Goal: Information Seeking & Learning: Learn about a topic

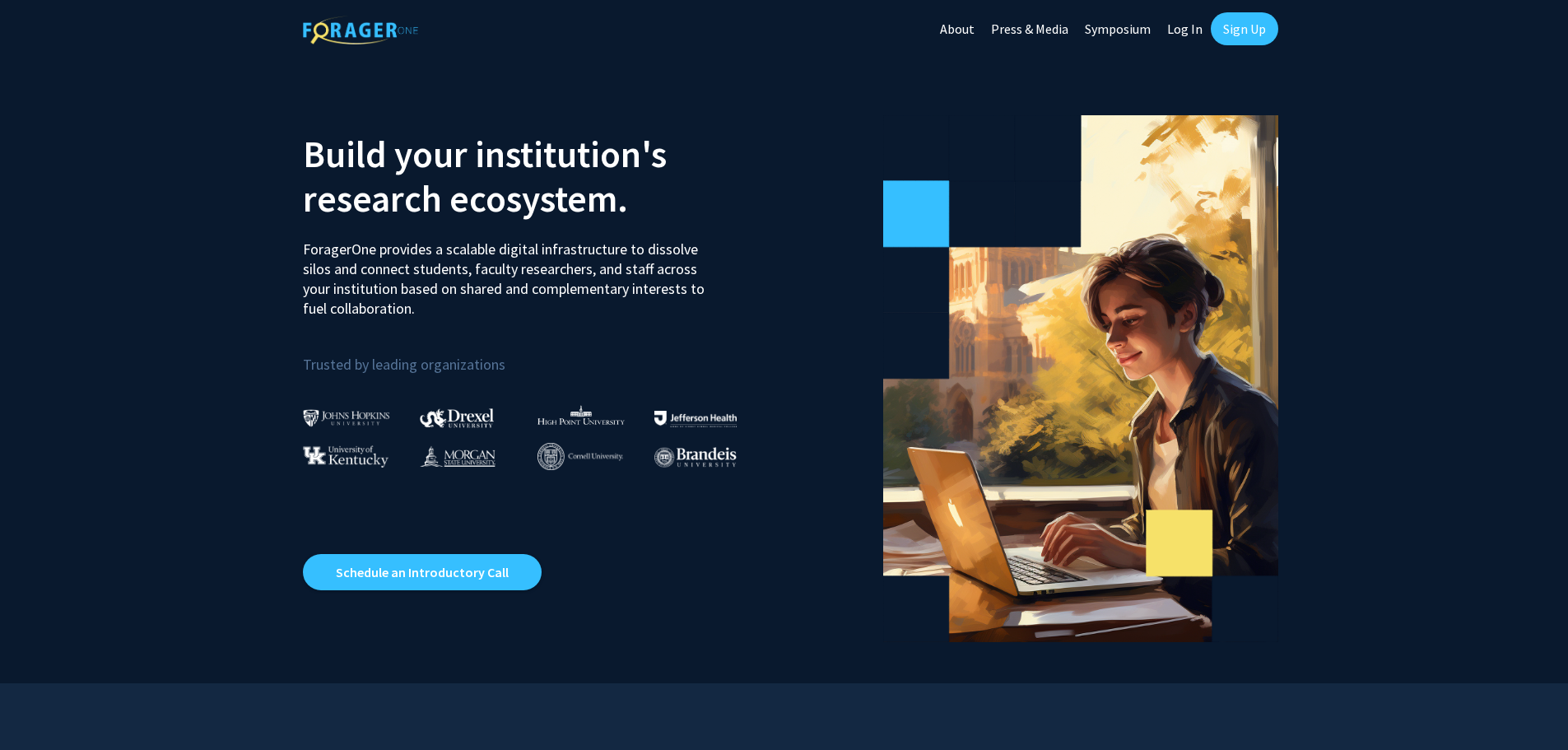
click at [1182, 33] on link "Log In" at bounding box center [1184, 28] width 52 height 58
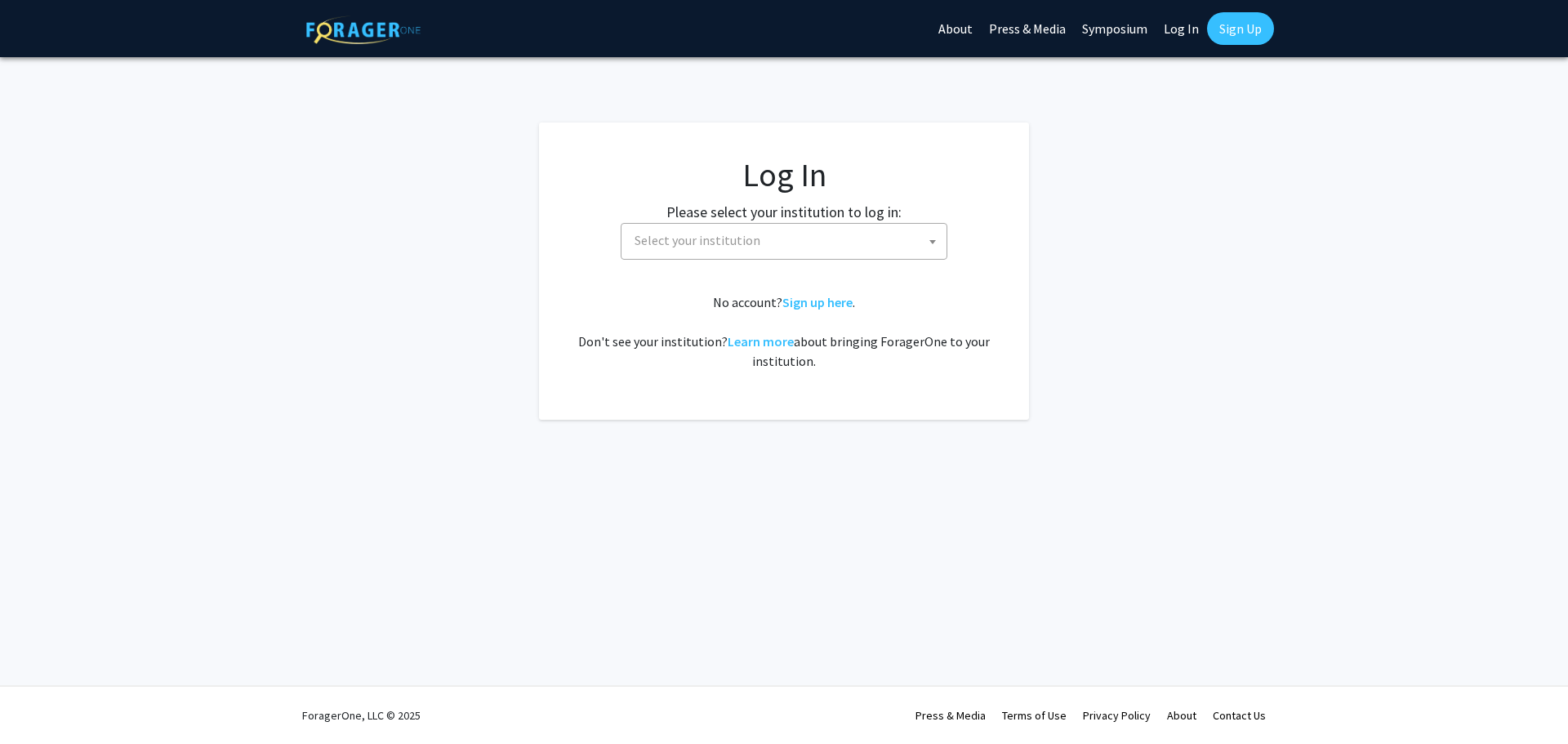
click at [857, 230] on span "Select your institution" at bounding box center [788, 240] width 319 height 33
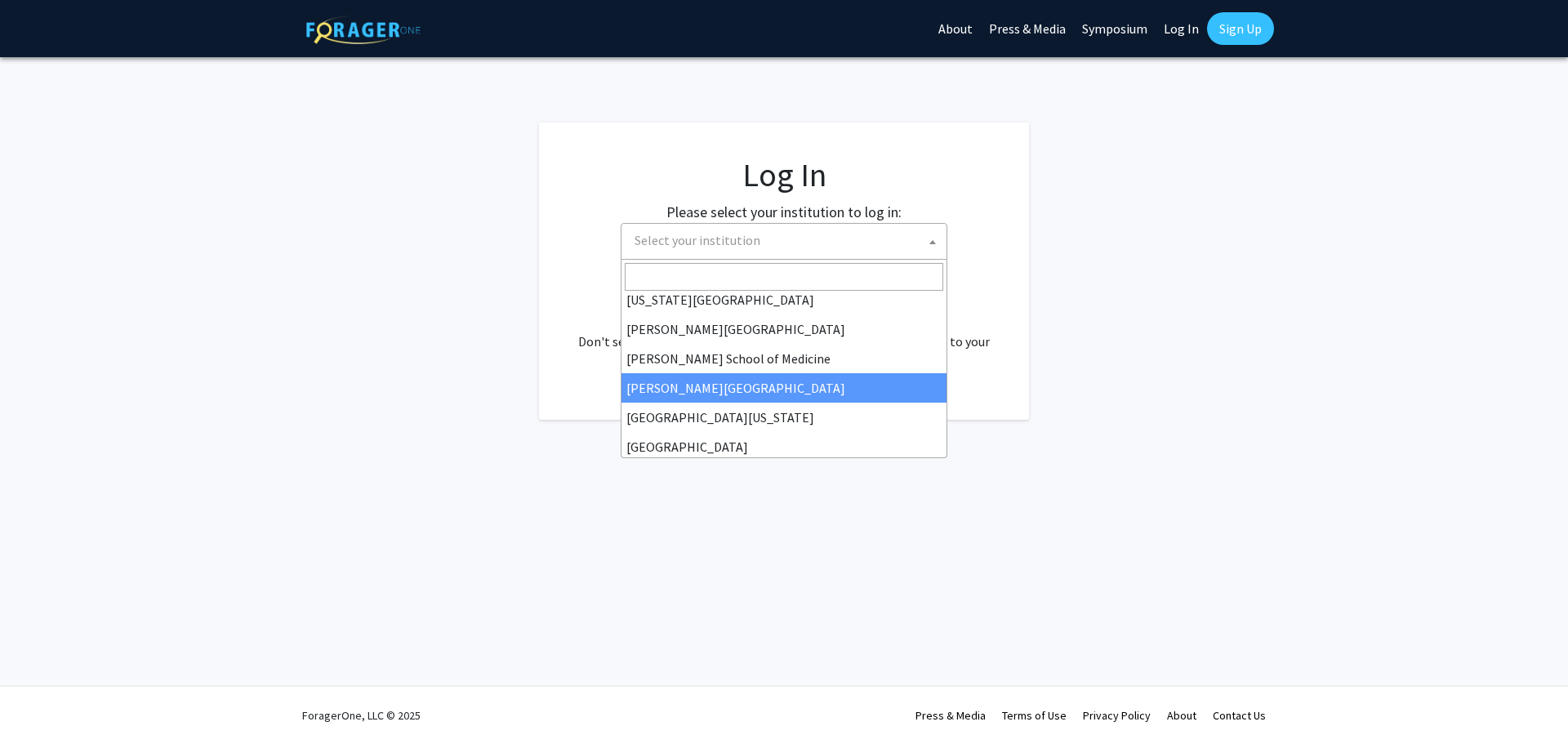
scroll to position [572, 0]
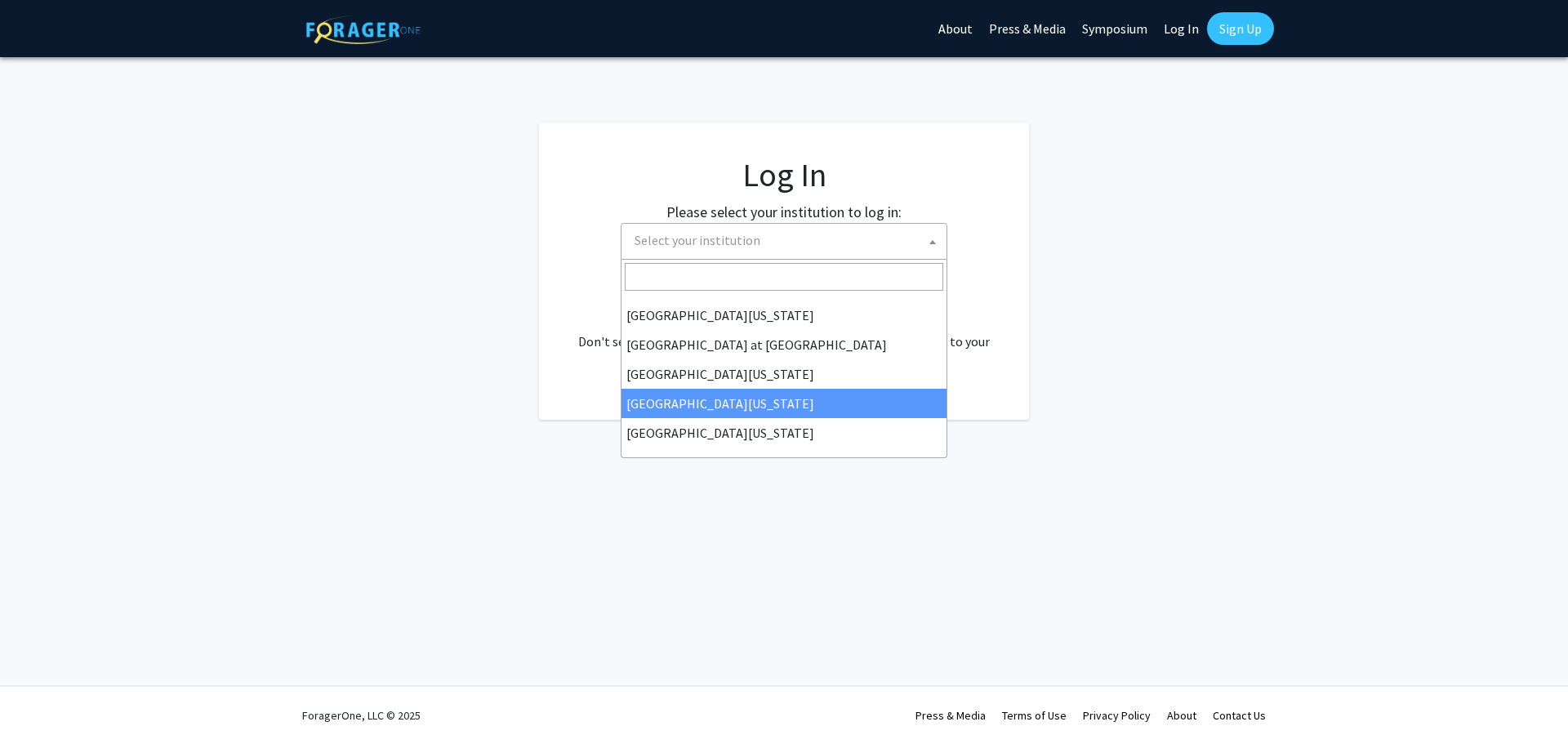
select select "31"
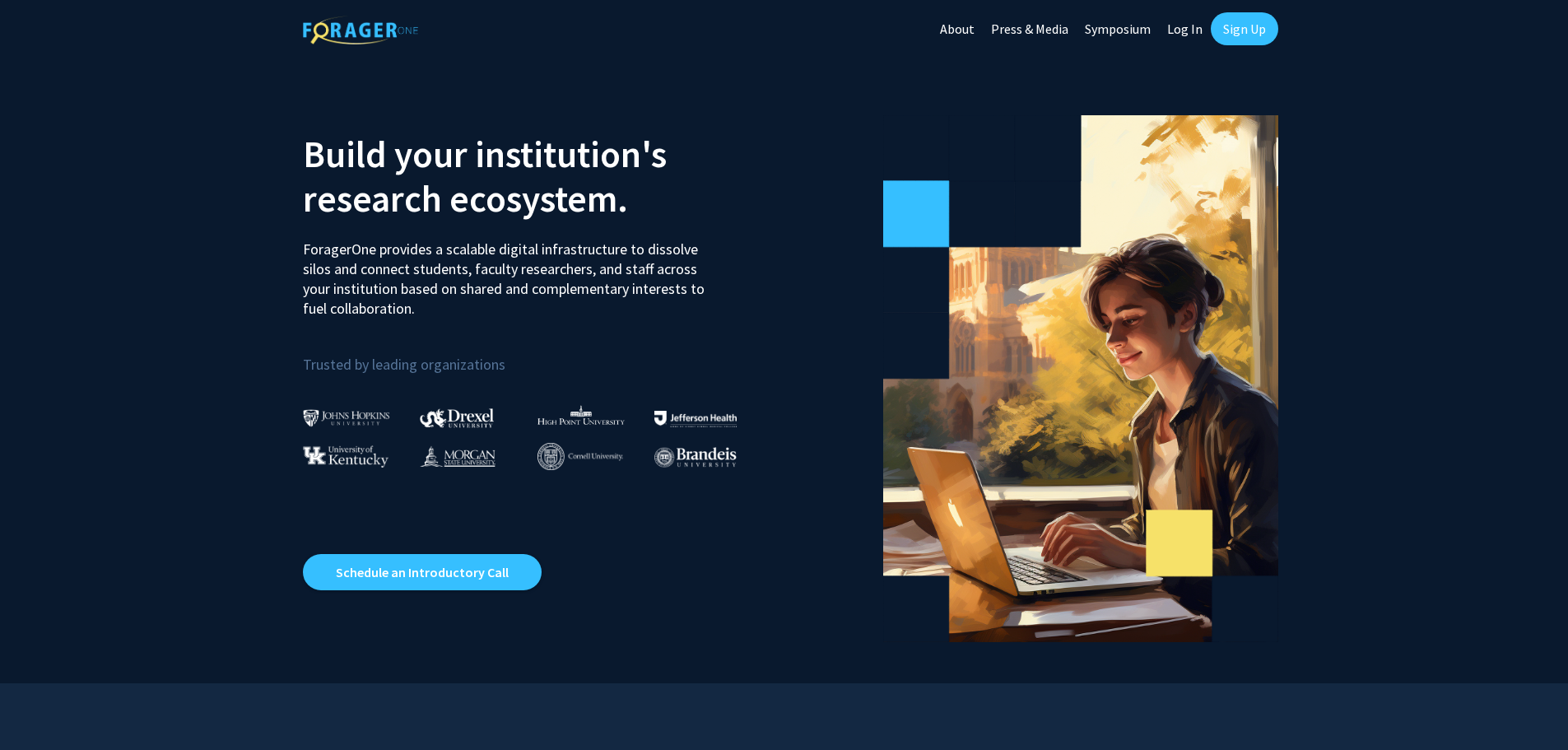
click at [1175, 25] on link "Log In" at bounding box center [1184, 28] width 52 height 58
select select
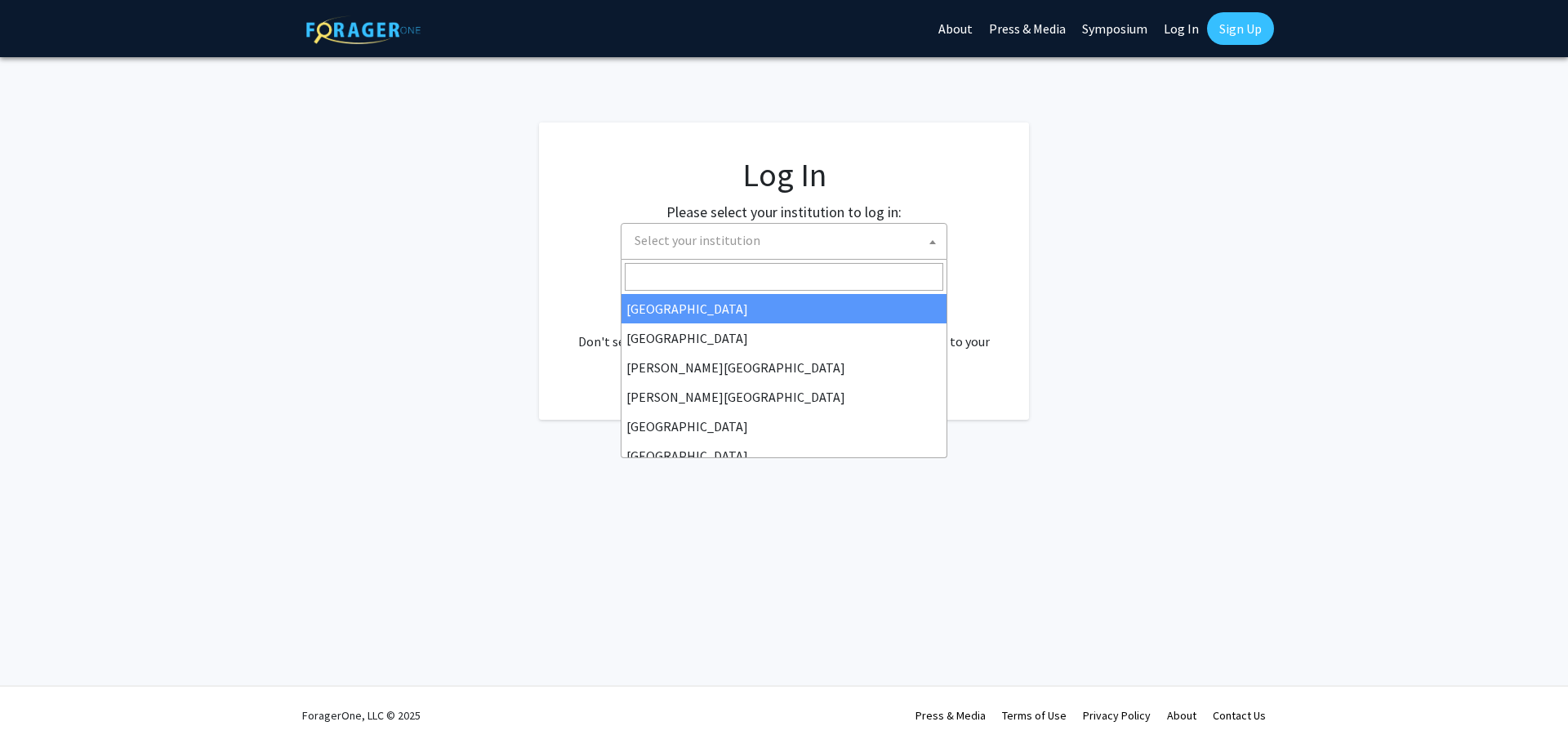
click at [803, 248] on span "Select your institution" at bounding box center [788, 240] width 319 height 33
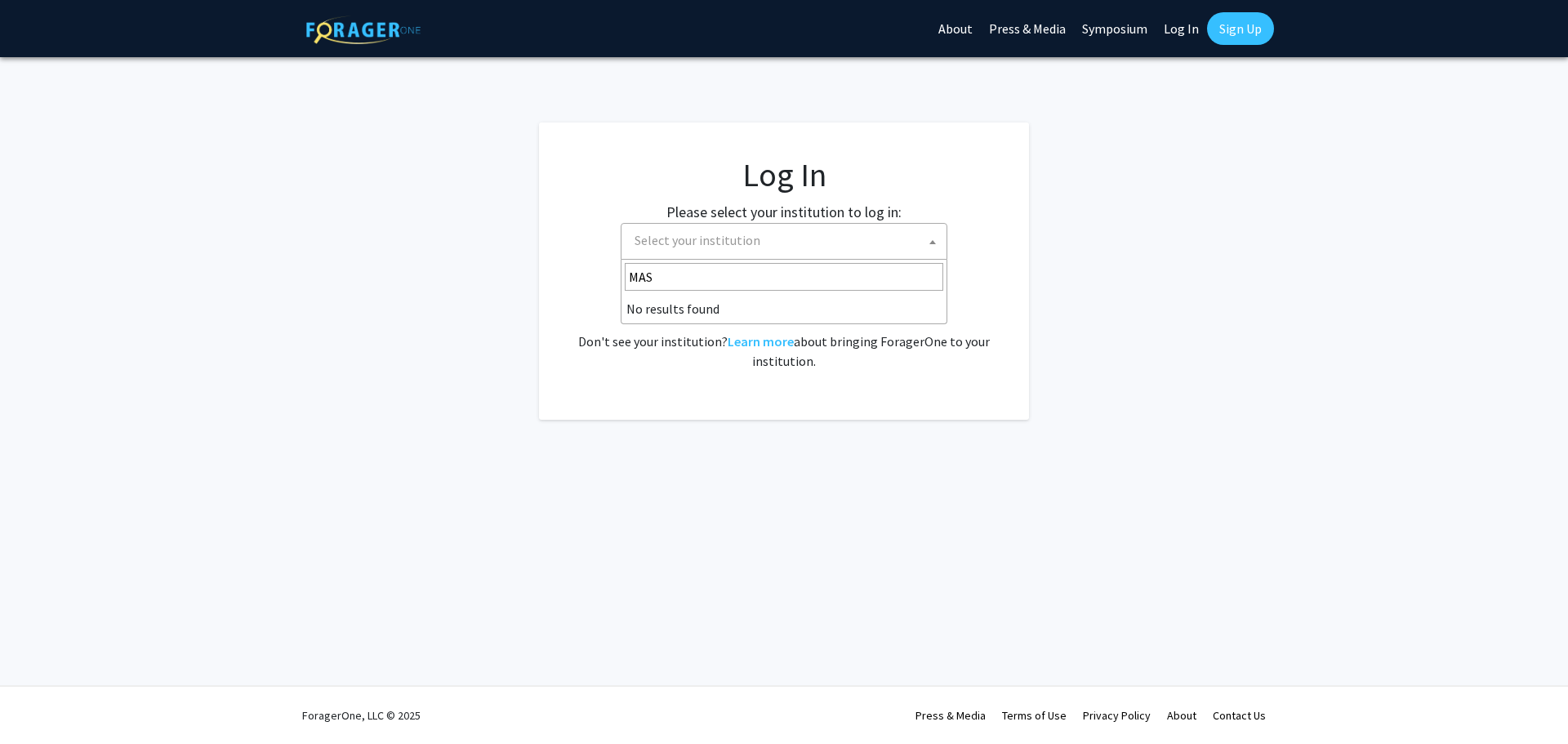
type input "MA"
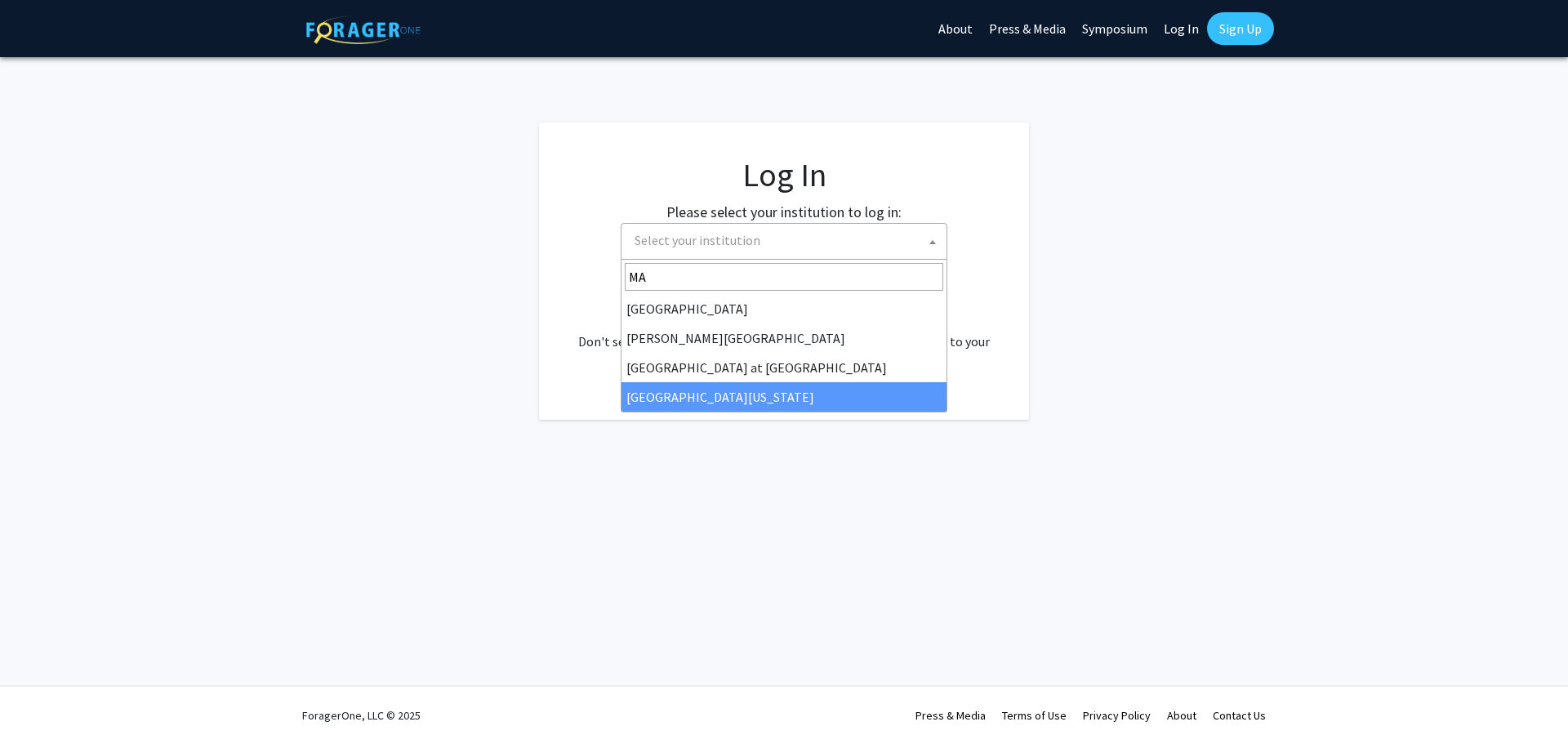
select select "31"
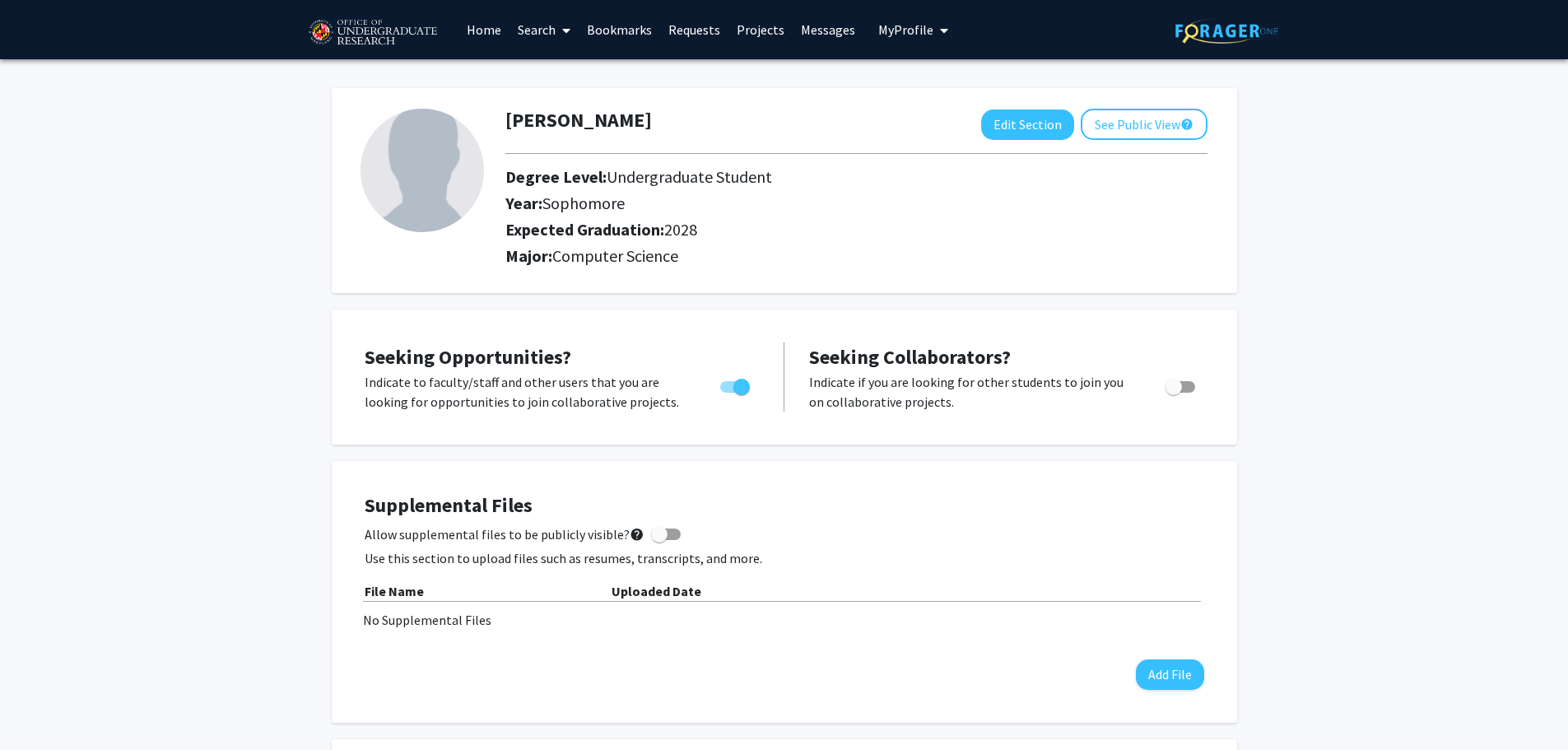
click at [538, 38] on link "Search" at bounding box center [544, 29] width 70 height 58
click at [566, 77] on span "Faculty/Staff" at bounding box center [569, 75] width 121 height 33
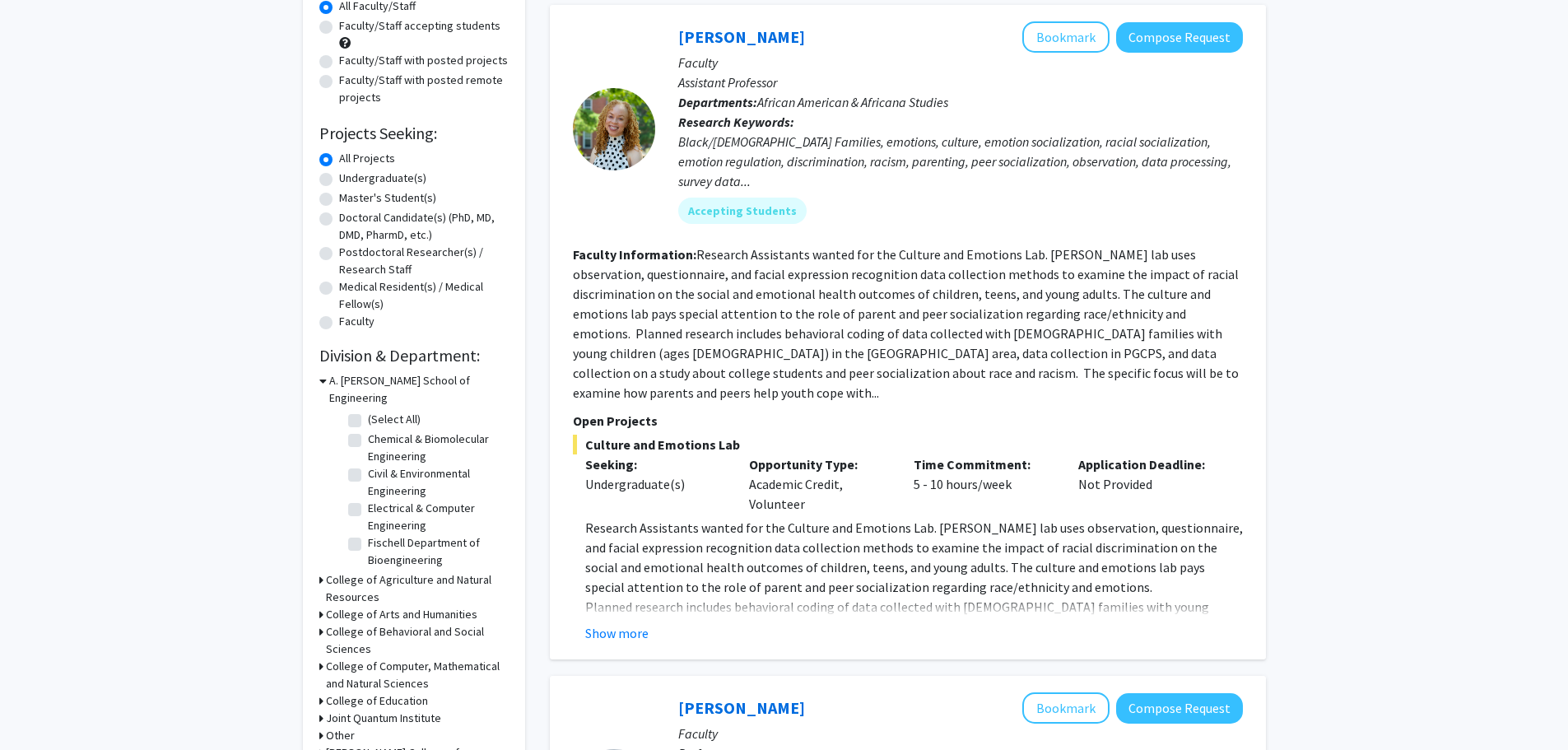
scroll to position [165, 0]
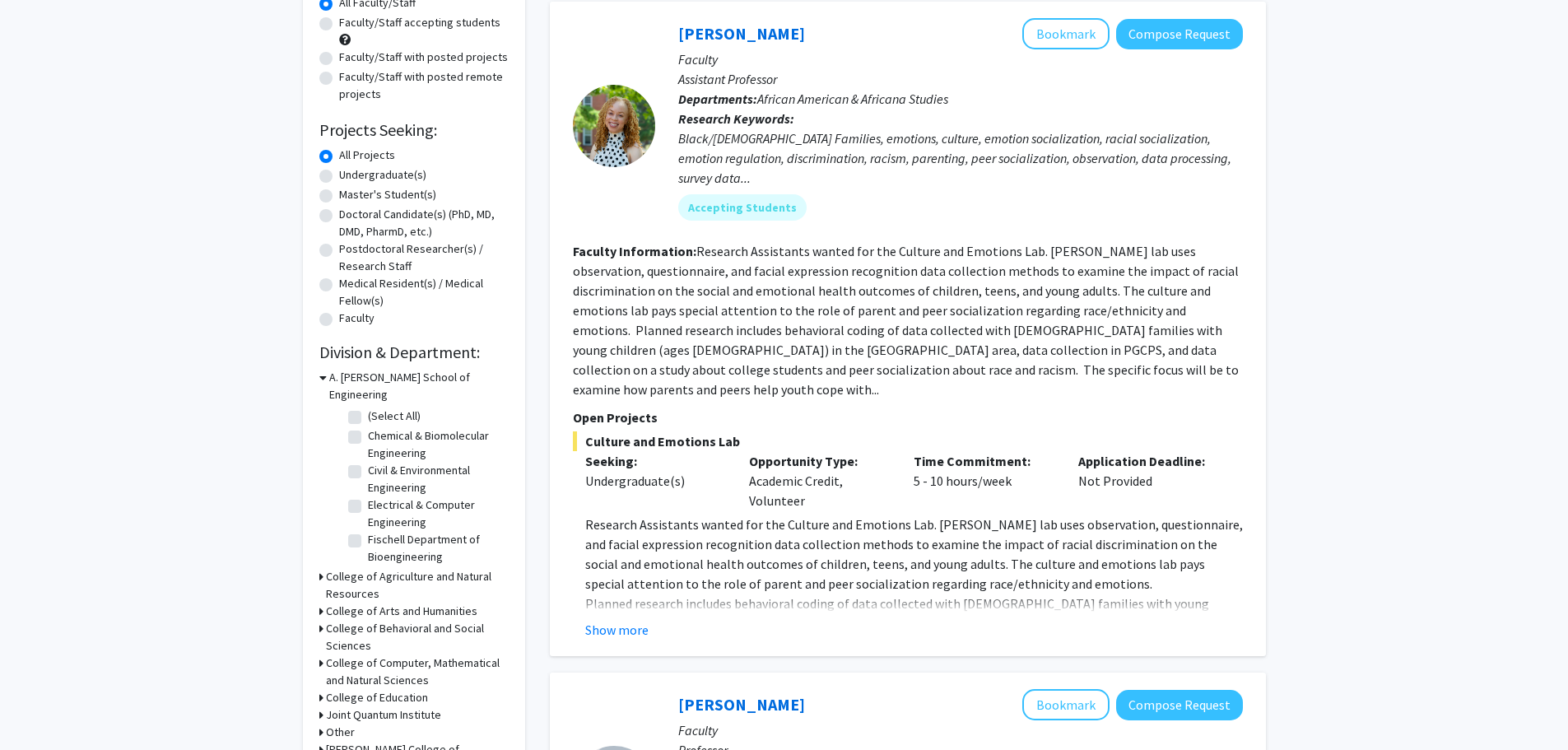
click at [339, 178] on label "Undergraduate(s)" at bounding box center [382, 175] width 87 height 18
click at [339, 177] on input "Undergraduate(s)" at bounding box center [344, 172] width 11 height 11
radio input "true"
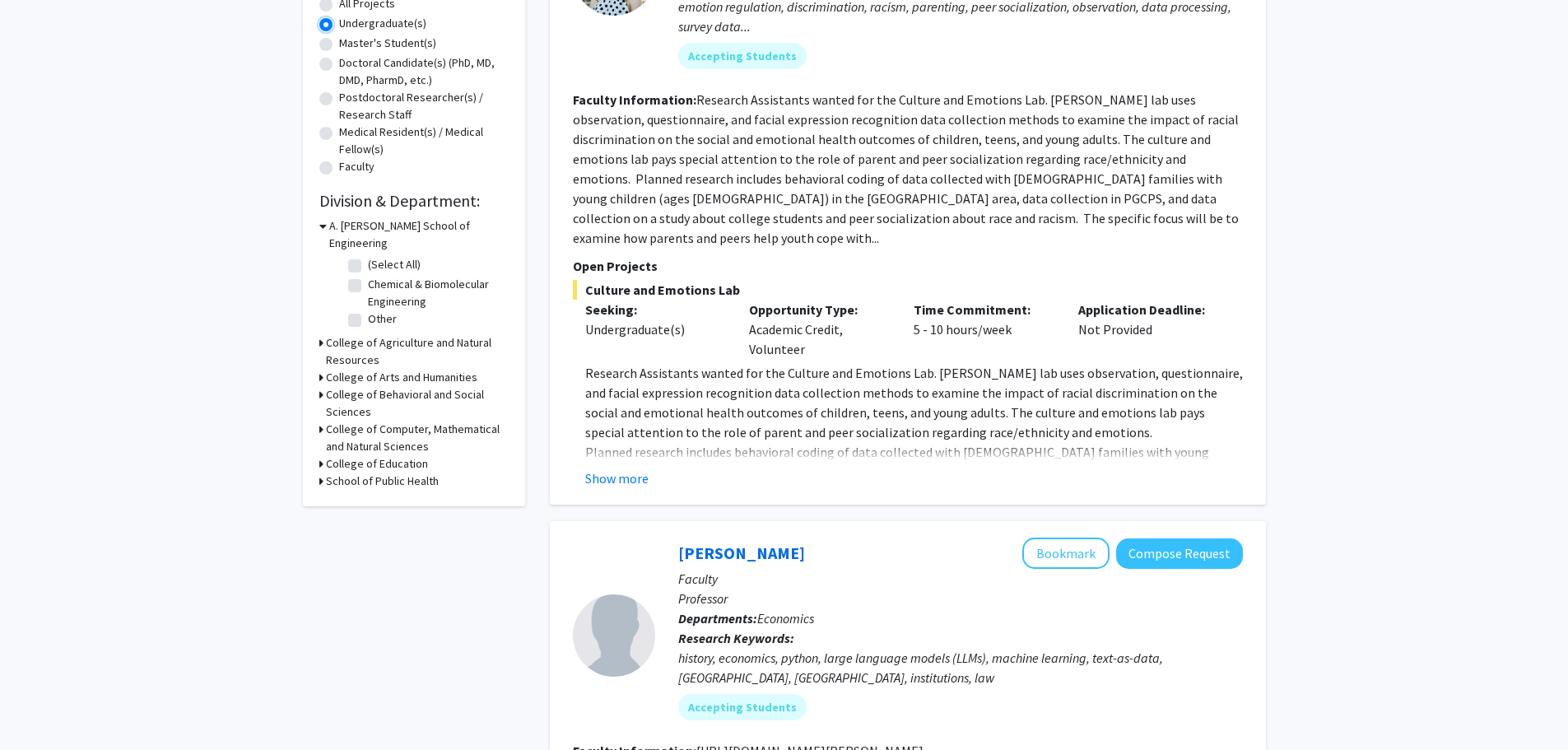
scroll to position [329, 0]
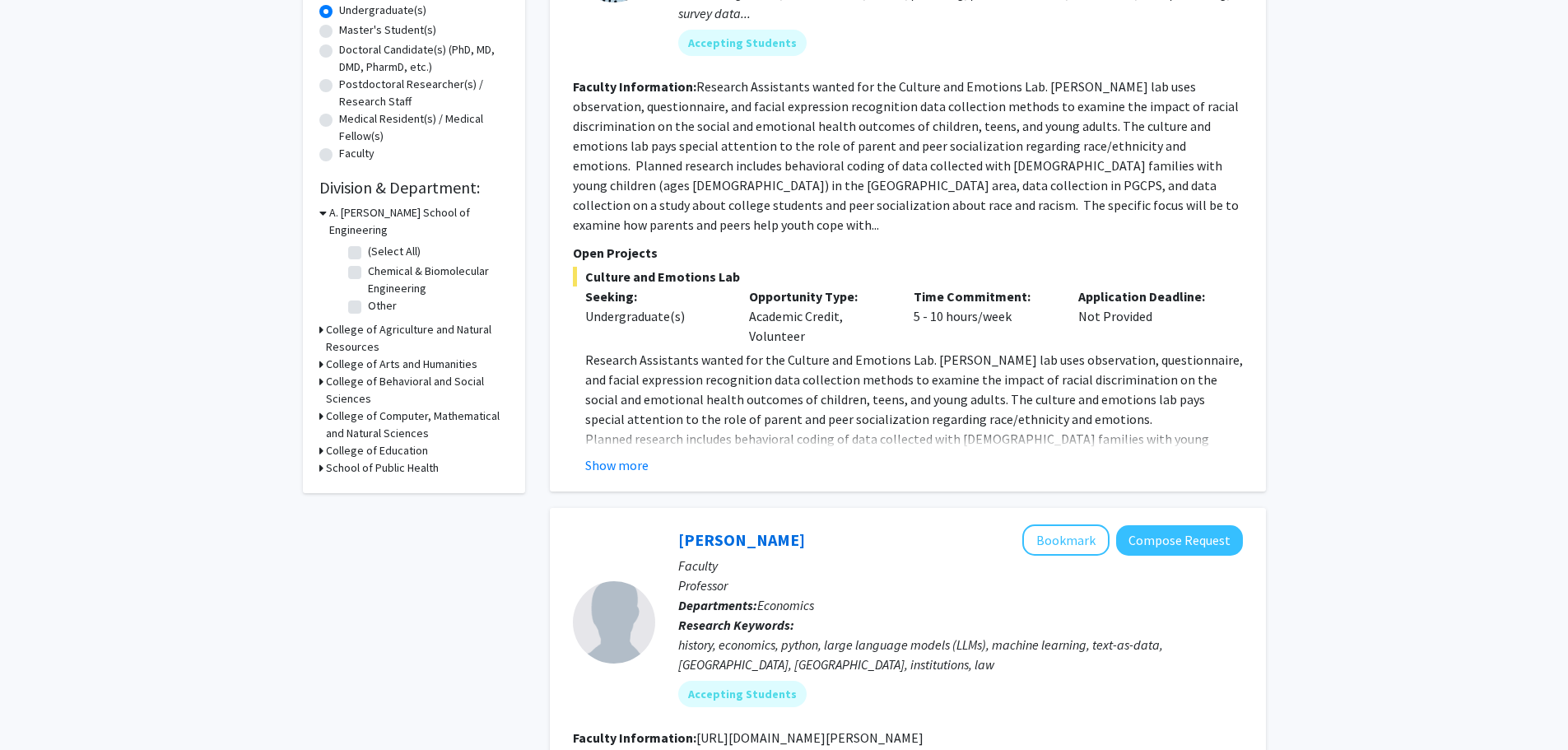
click at [323, 214] on icon at bounding box center [323, 213] width 8 height 18
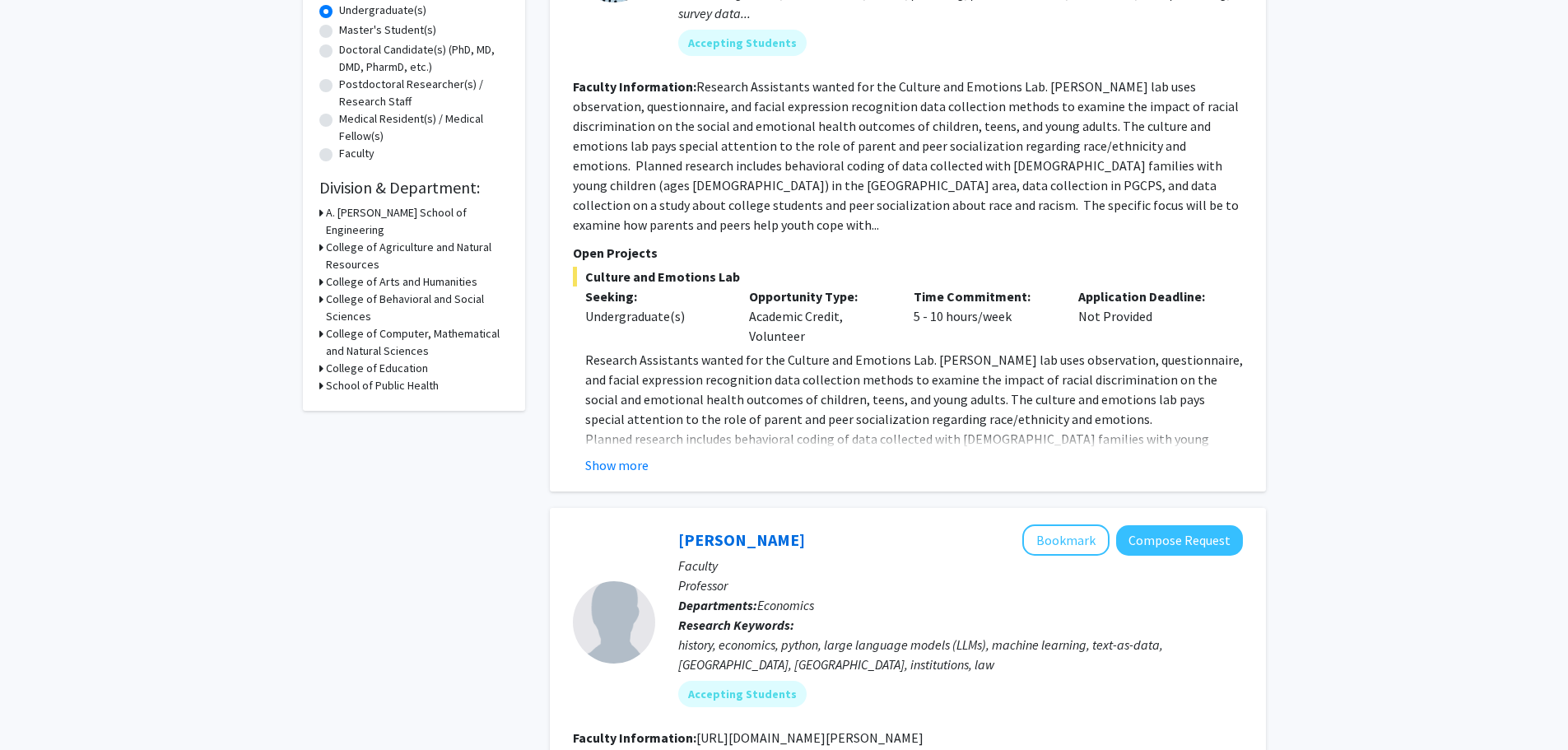
click at [319, 325] on icon at bounding box center [321, 334] width 4 height 18
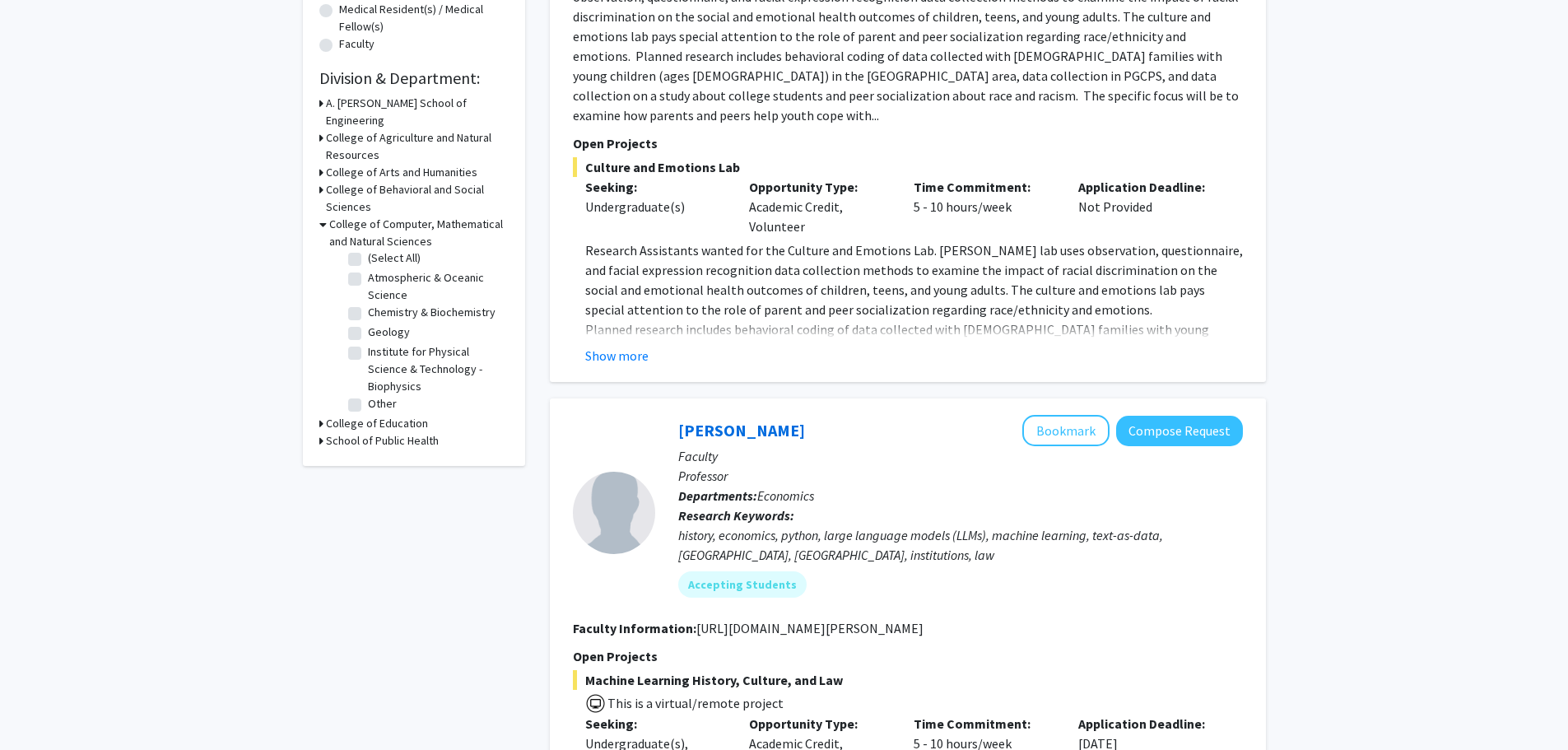
scroll to position [0, 0]
click at [368, 254] on label "(Select All)" at bounding box center [394, 263] width 53 height 18
click at [368, 254] on input "(Select All)" at bounding box center [372, 259] width 11 height 11
checkbox input "true"
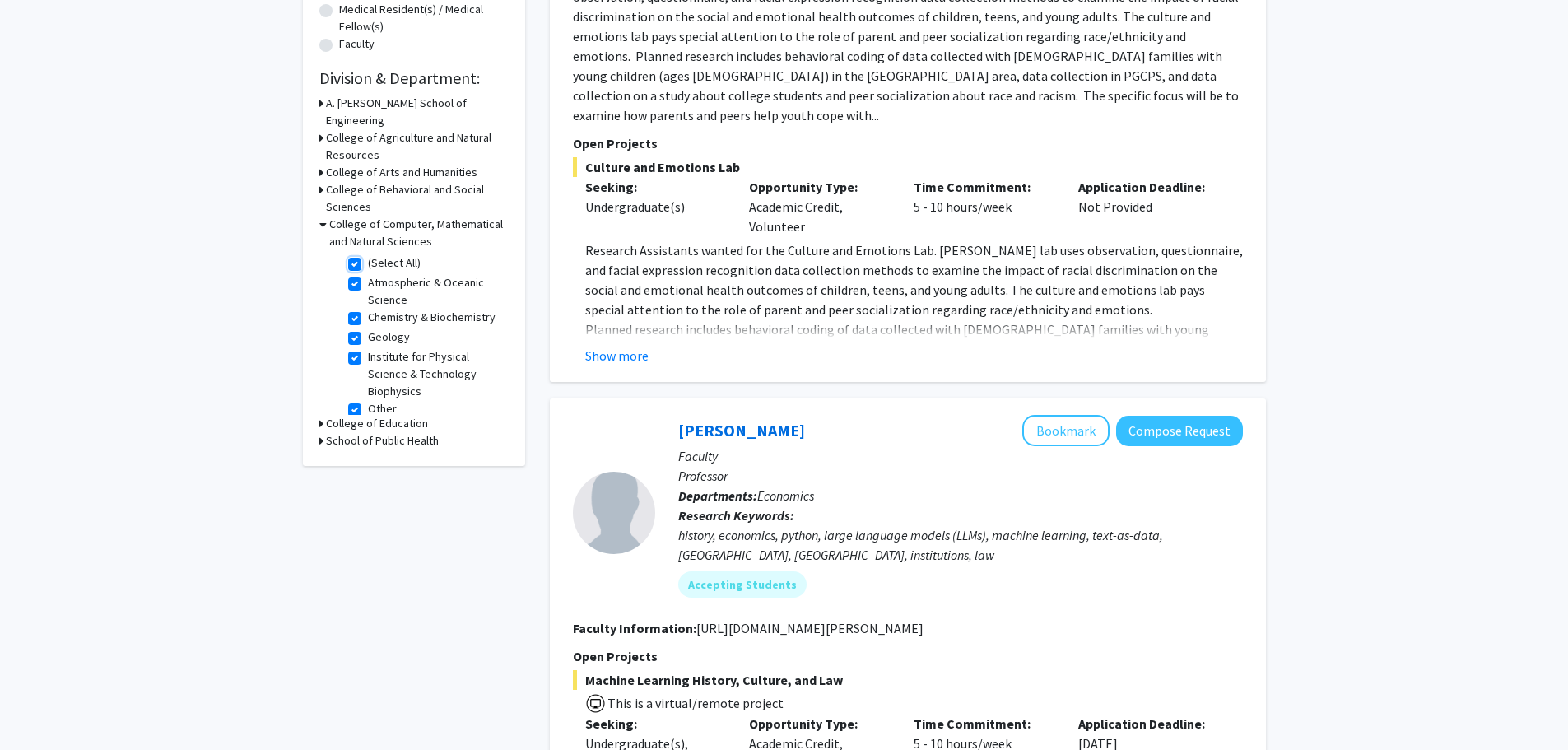
checkbox input "true"
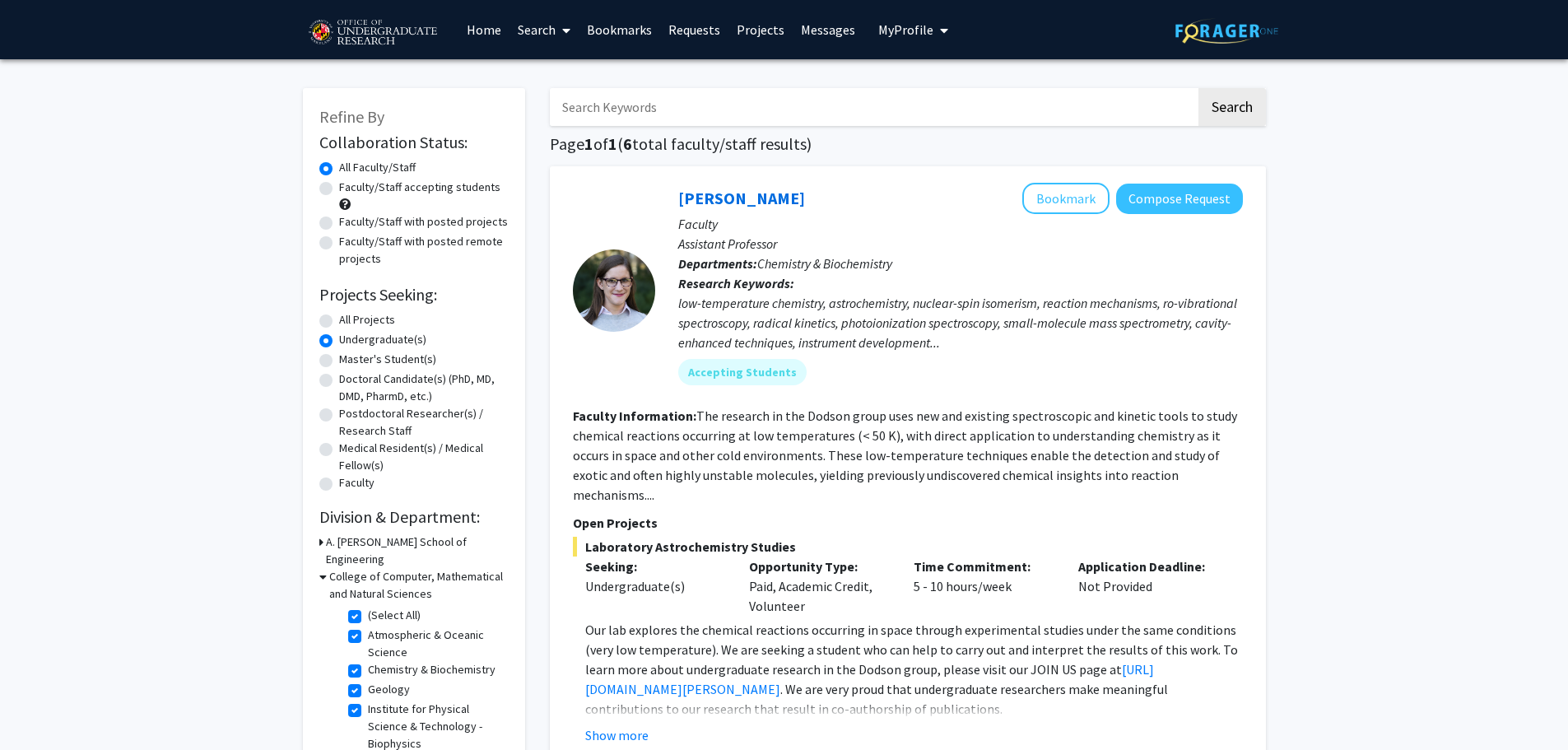
click at [368, 607] on label "(Select All)" at bounding box center [394, 616] width 53 height 18
click at [368, 607] on input "(Select All)" at bounding box center [372, 612] width 11 height 11
checkbox input "false"
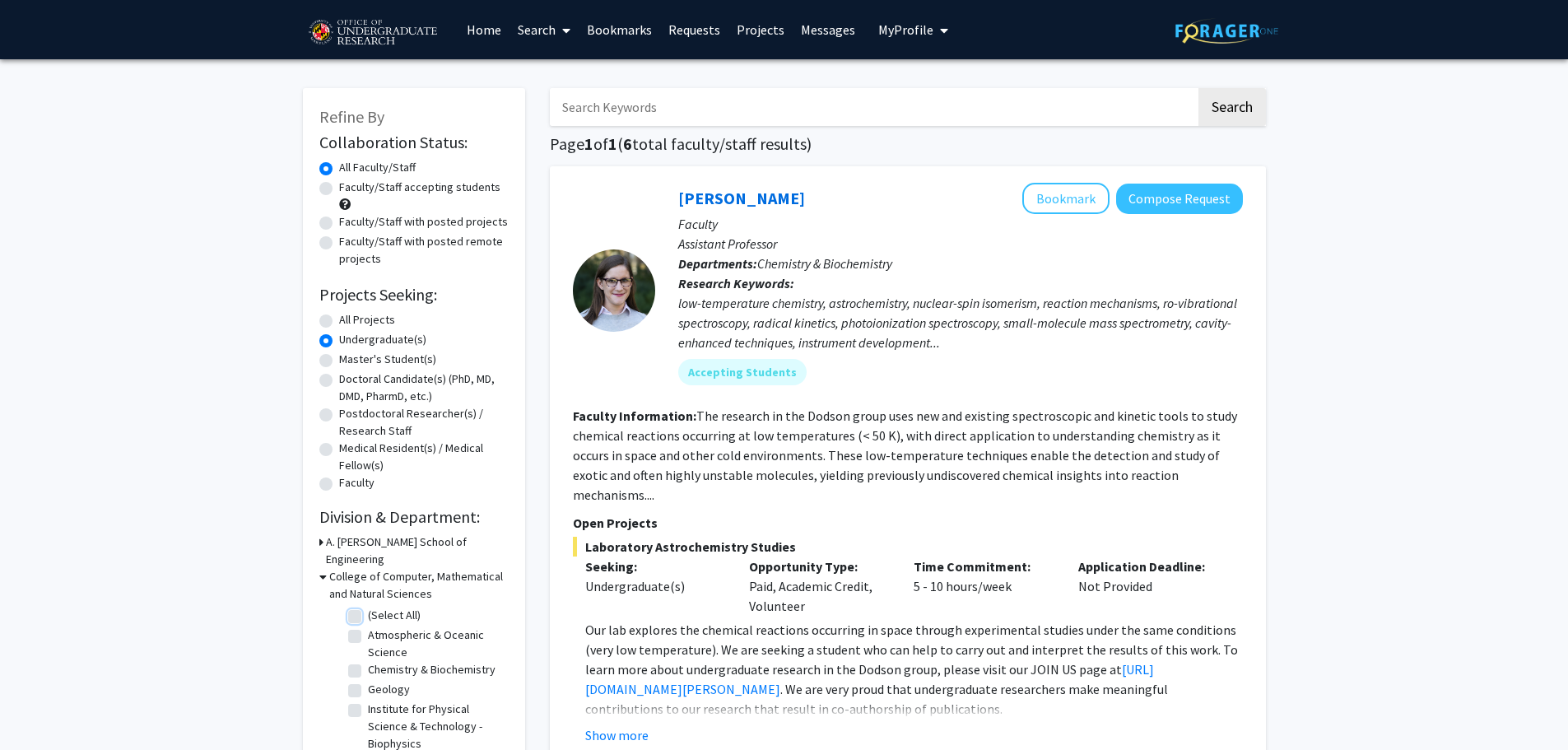
checkbox input "false"
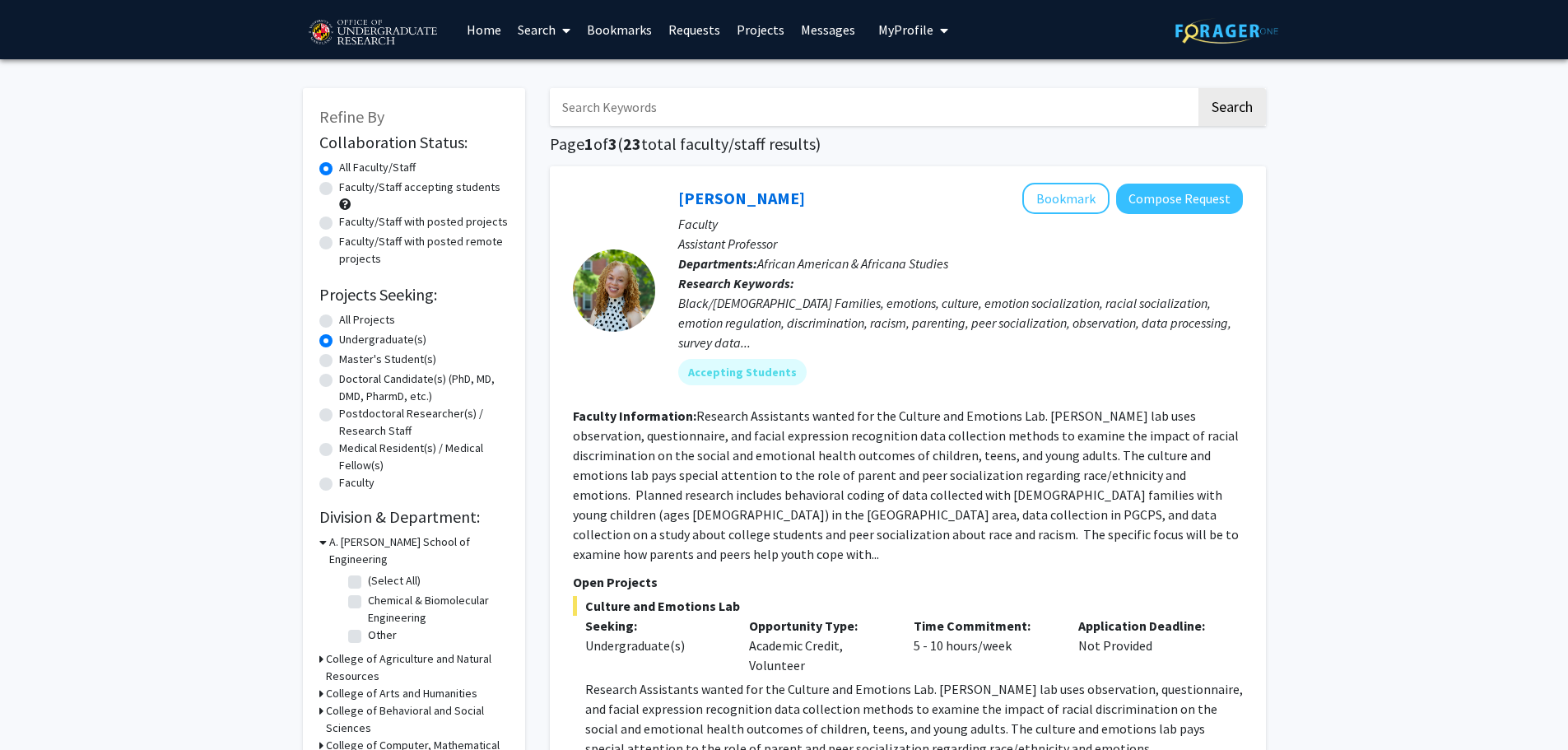
click at [733, 111] on input "Search Keywords" at bounding box center [872, 107] width 646 height 38
type input "computer science"
click at [1199, 88] on button "Search" at bounding box center [1232, 107] width 68 height 38
radio input "true"
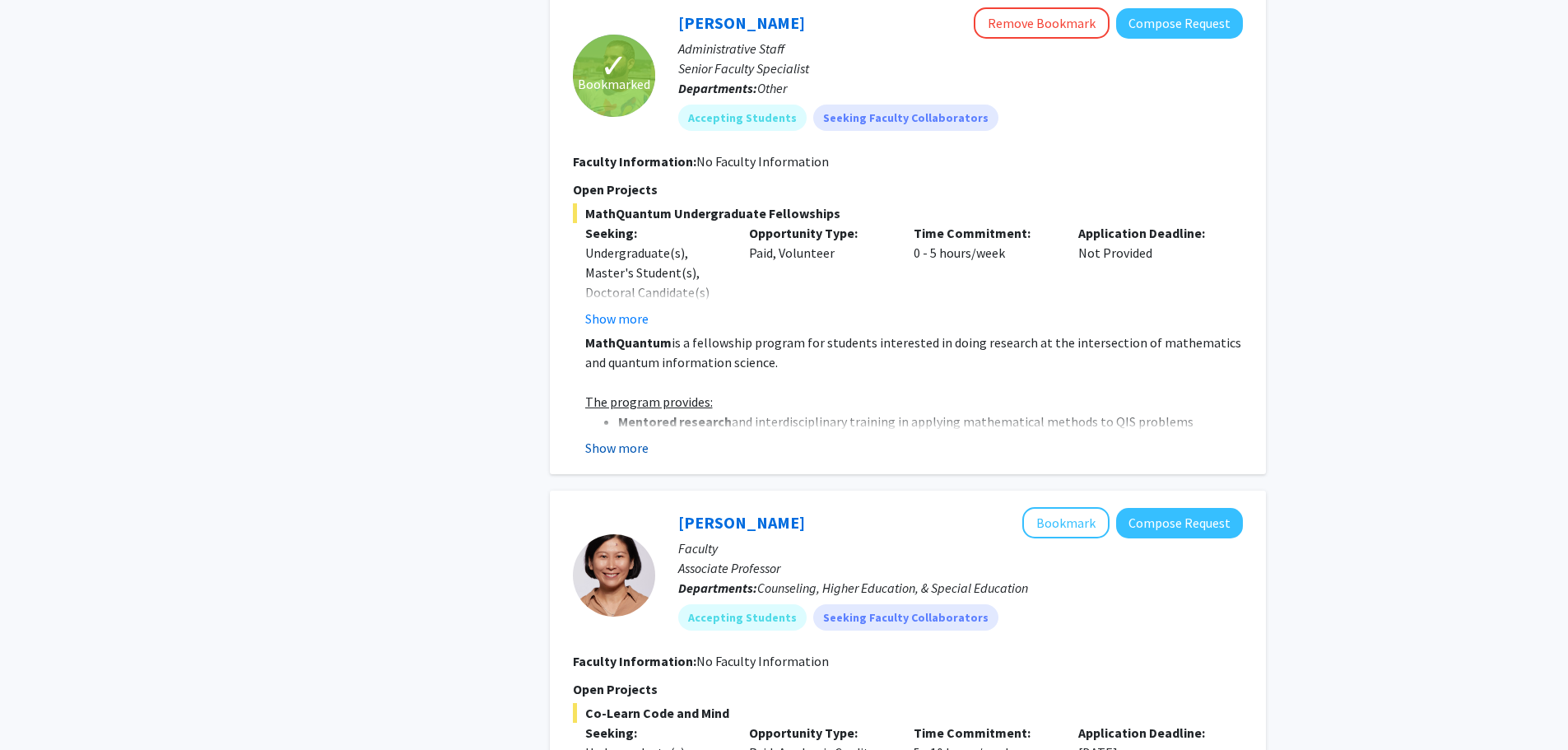
scroll to position [1591, 0]
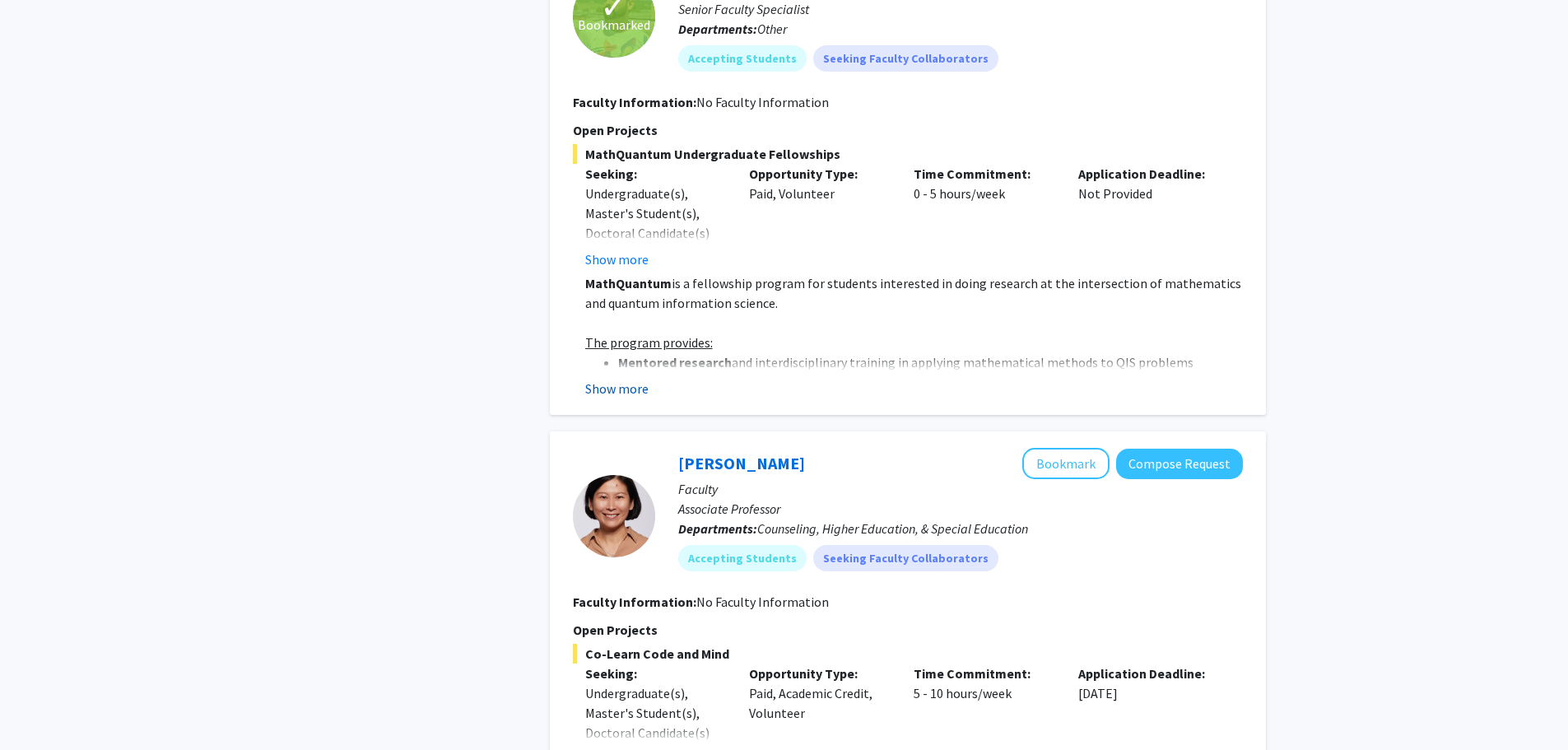
click at [604, 383] on button "Show more" at bounding box center [616, 388] width 64 height 20
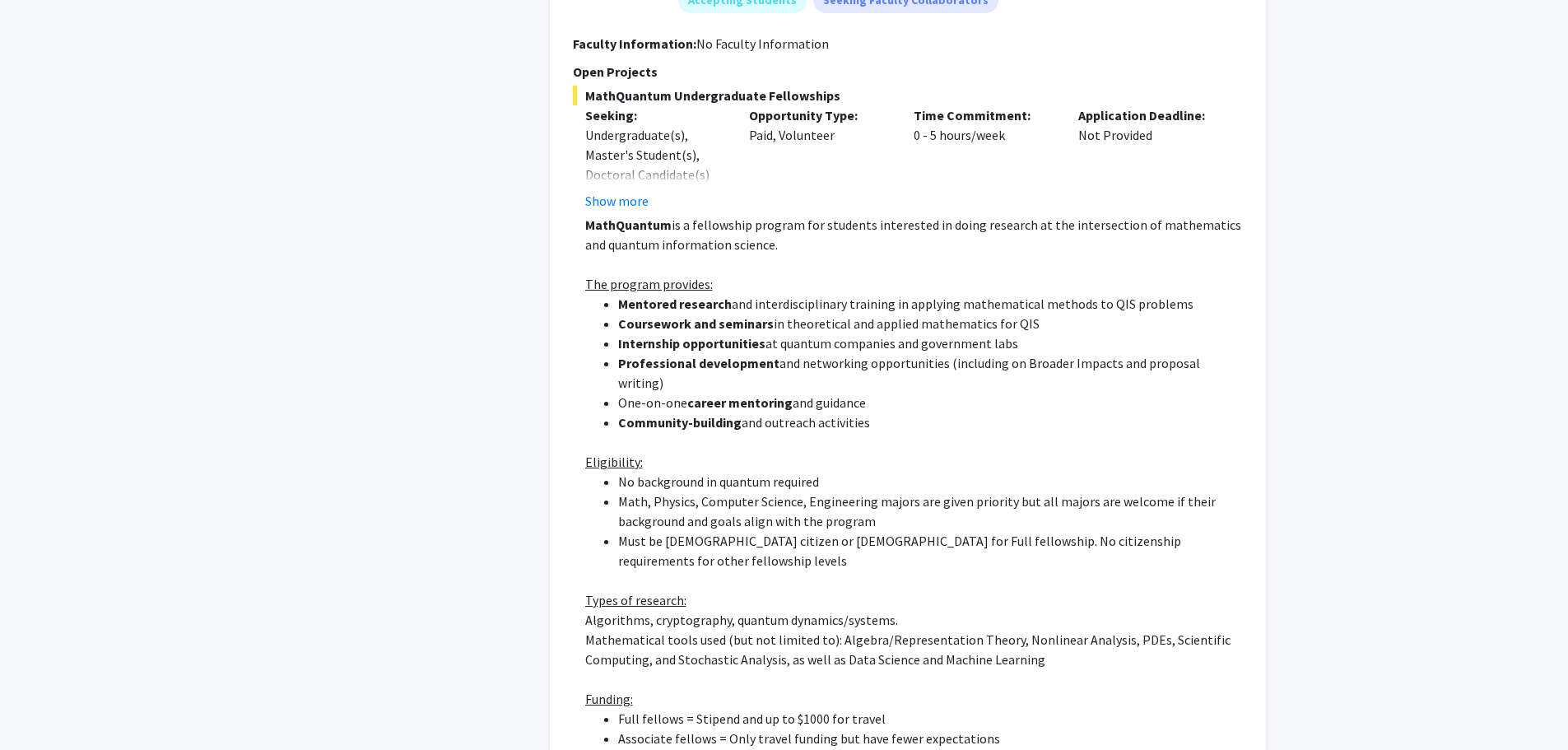
scroll to position [1647, 0]
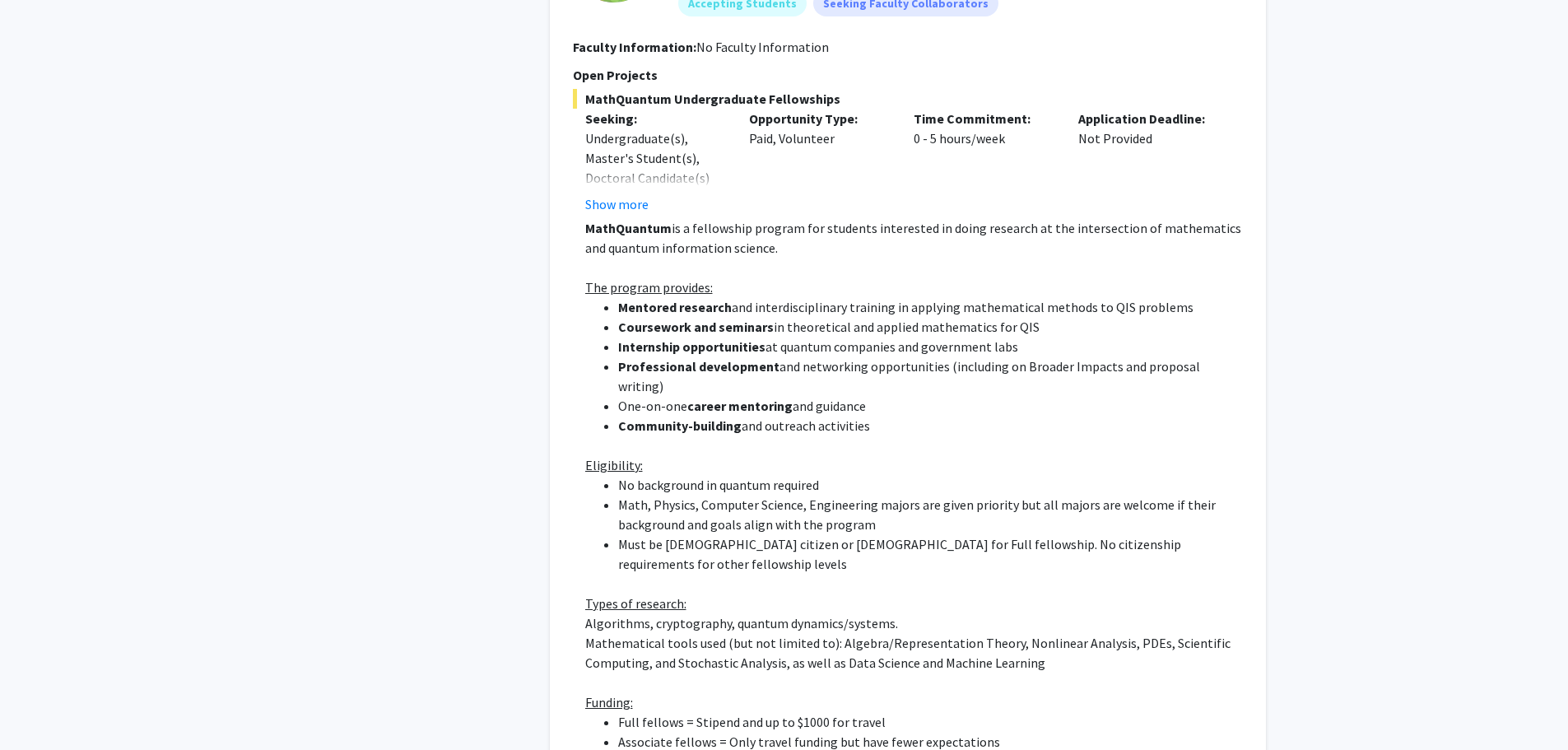
click at [658, 230] on strong "MathQuantum" at bounding box center [628, 227] width 86 height 17
click at [697, 225] on p "MathQuantum is a fellowship program for students interested in doing research a…" at bounding box center [913, 238] width 658 height 39
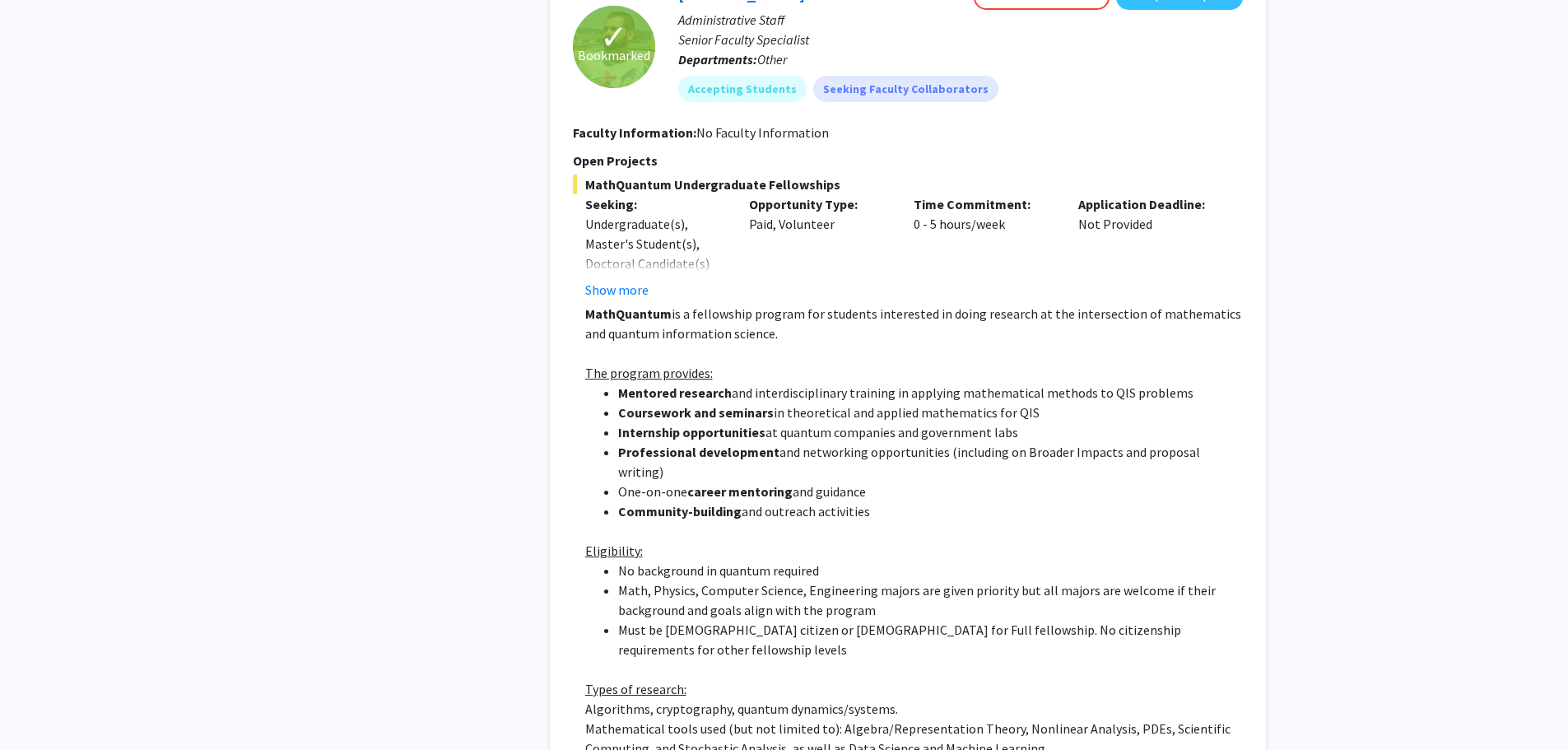
scroll to position [1537, 0]
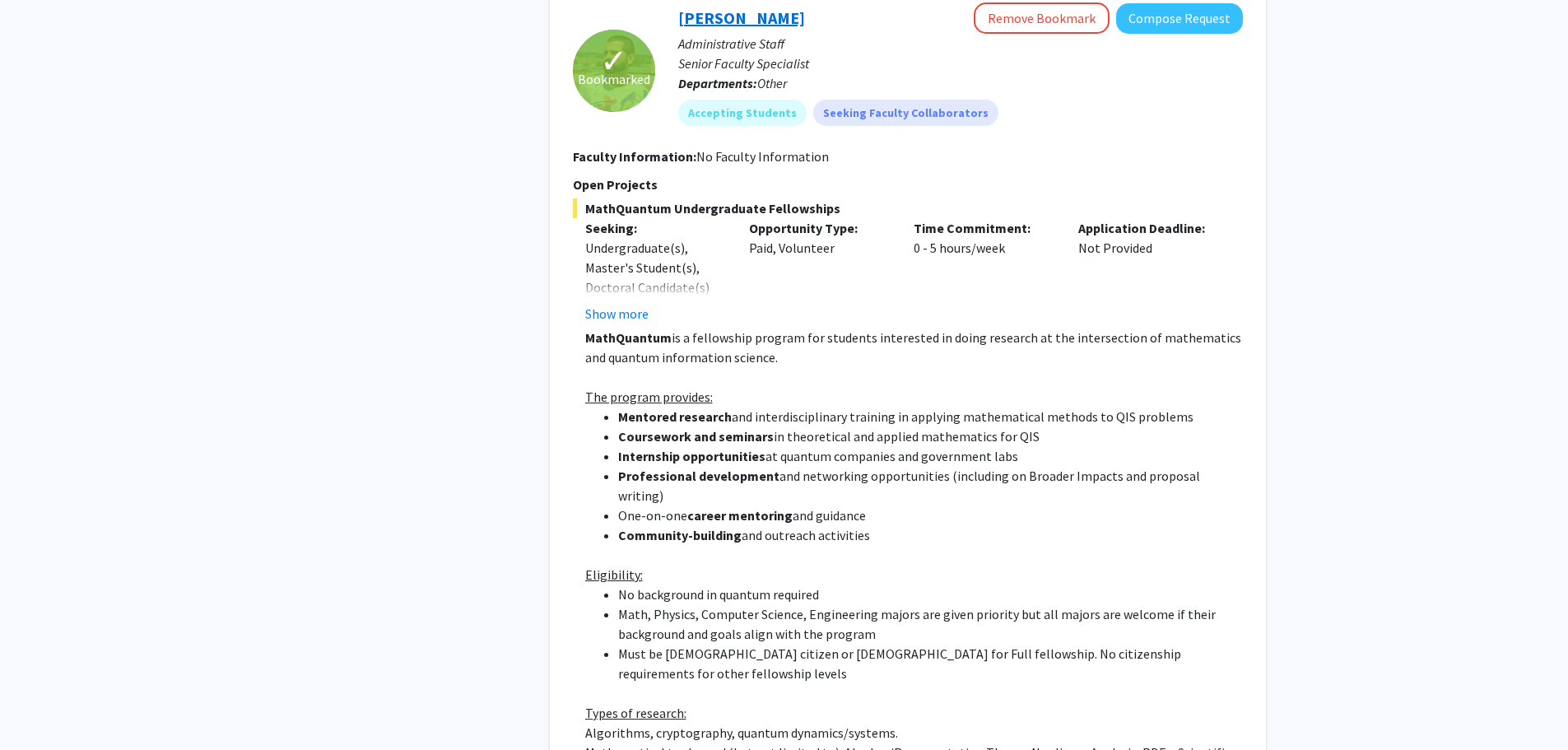
click at [738, 18] on link "[PERSON_NAME]" at bounding box center [741, 18] width 126 height 21
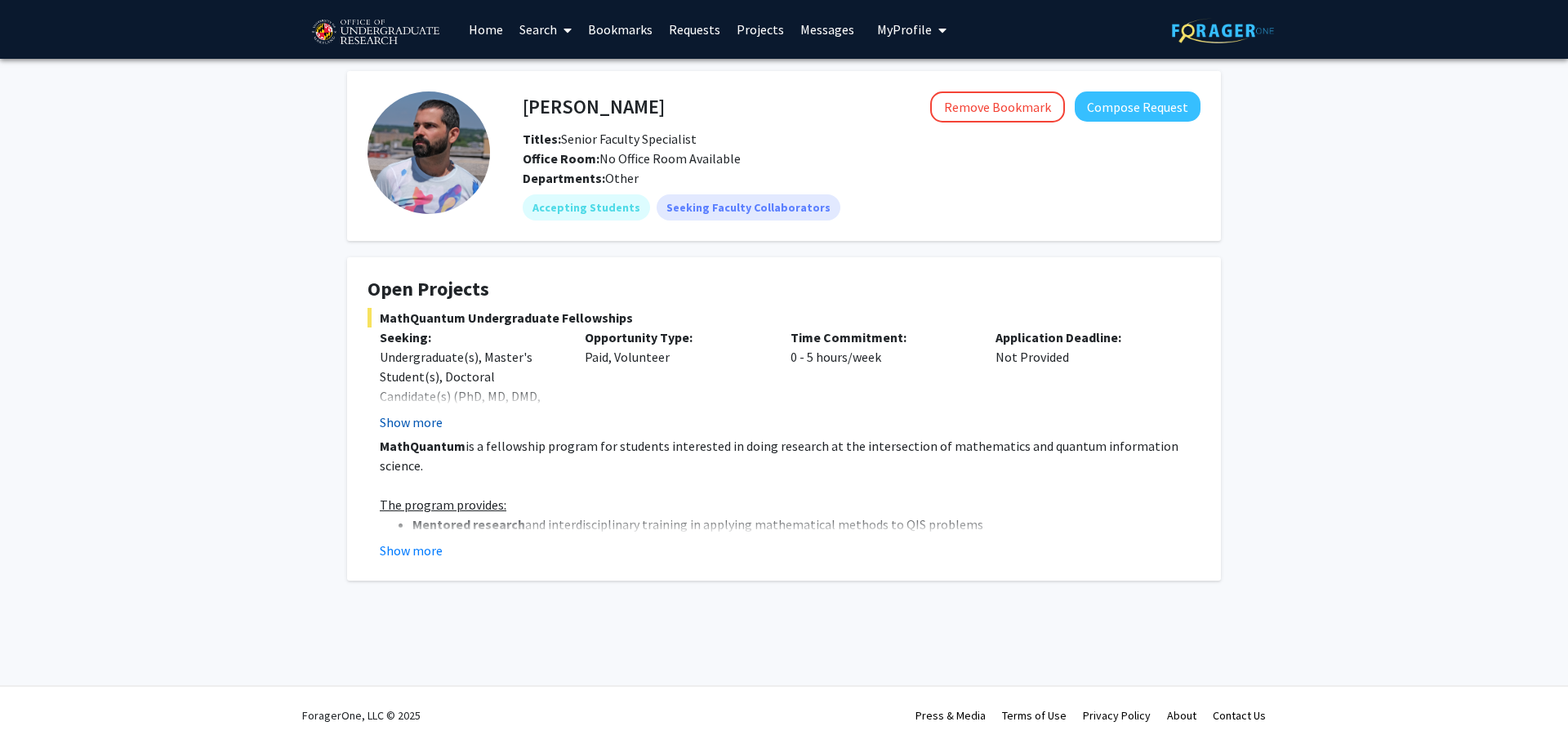
click at [399, 416] on button "Show more" at bounding box center [411, 422] width 63 height 19
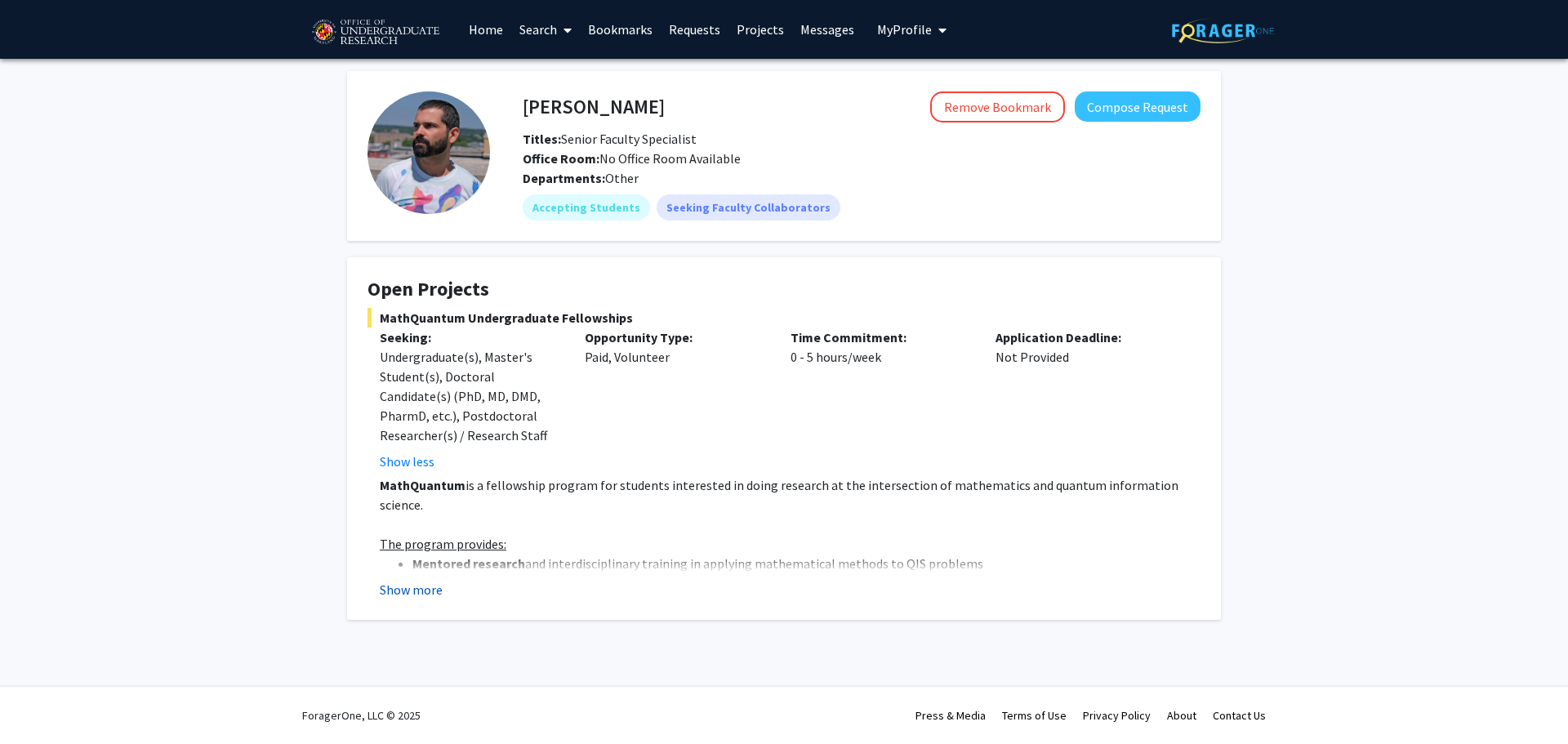
click at [387, 584] on button "Show more" at bounding box center [411, 589] width 63 height 19
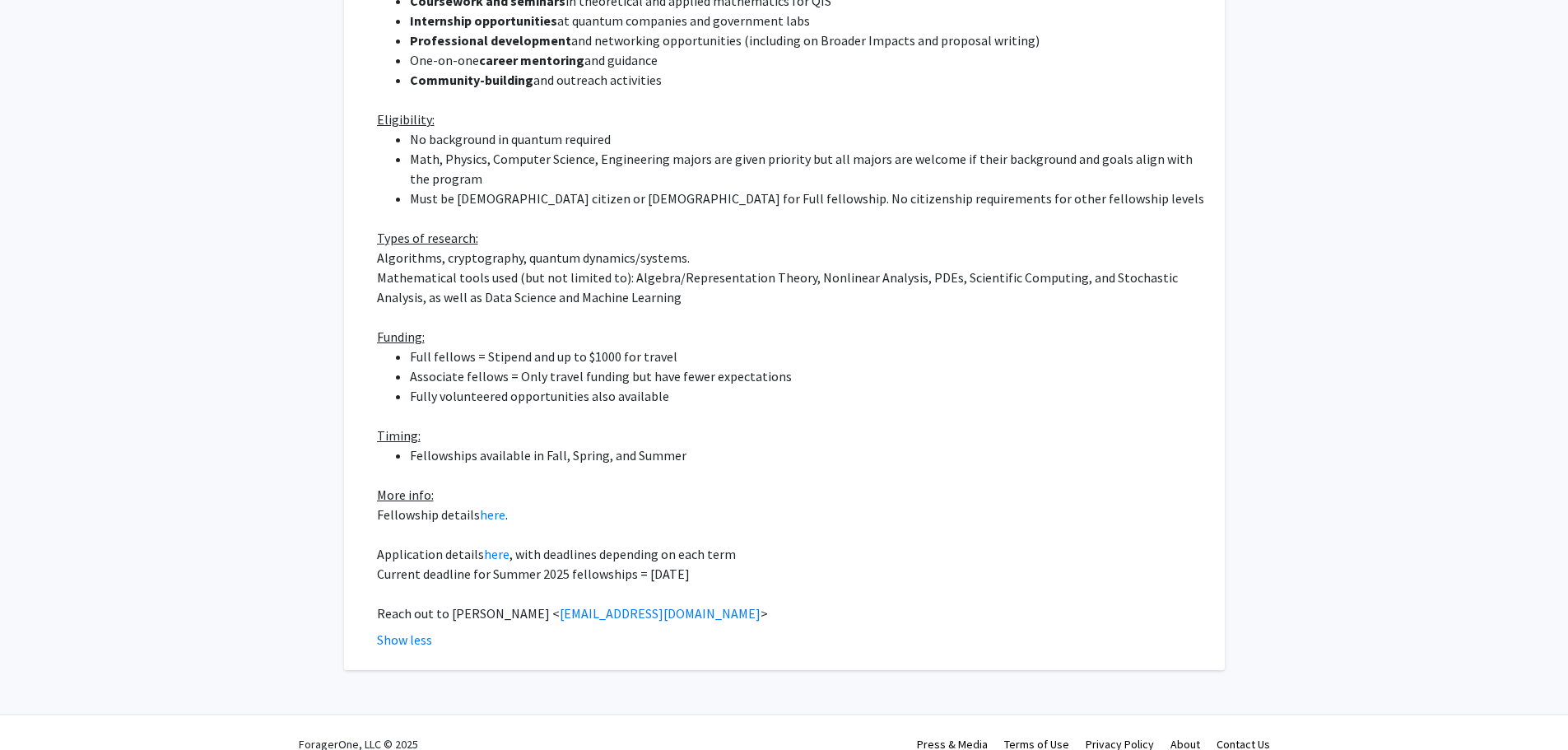
scroll to position [590, 0]
click at [498, 542] on link "here" at bounding box center [497, 550] width 25 height 17
click at [491, 542] on link "here" at bounding box center [497, 550] width 25 height 17
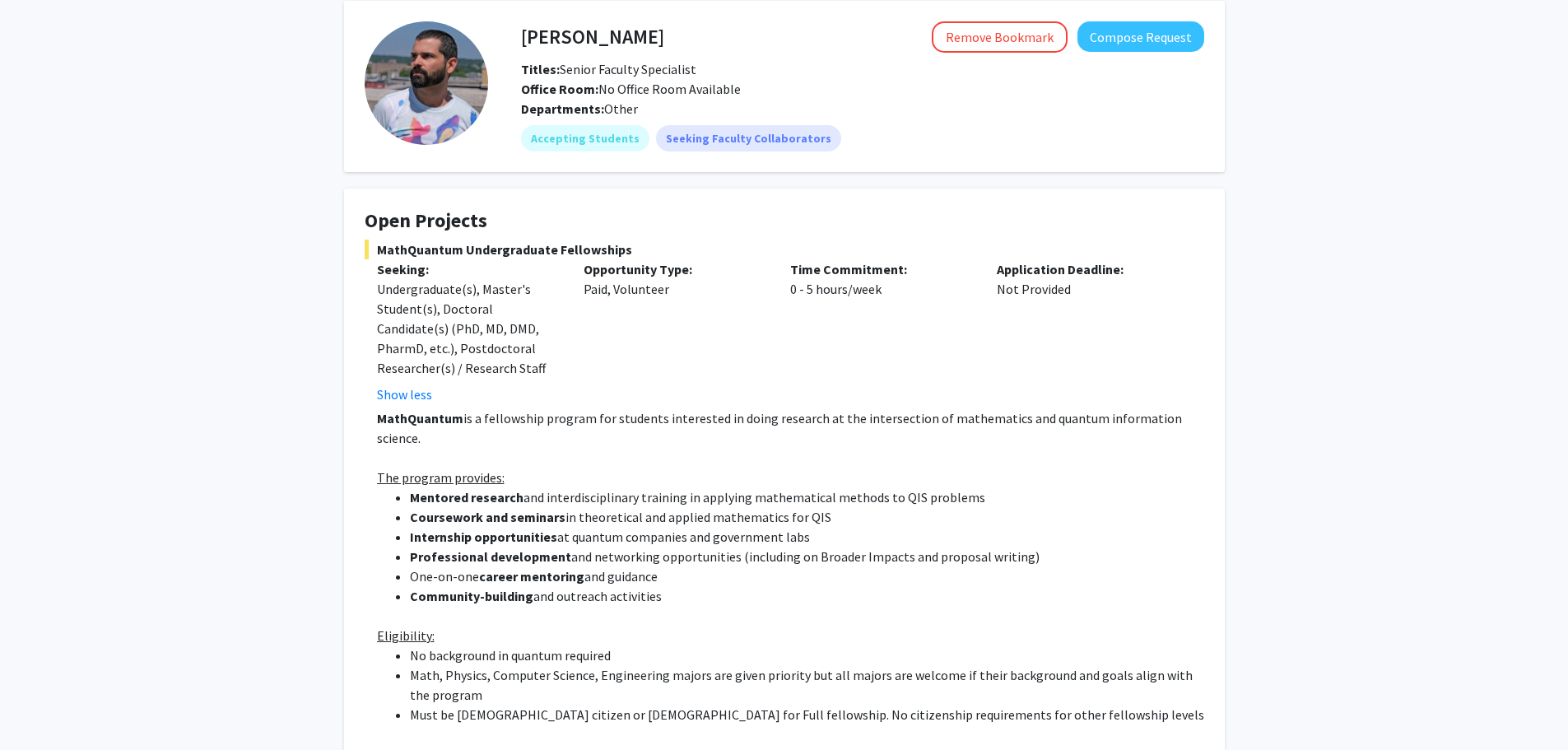
scroll to position [0, 0]
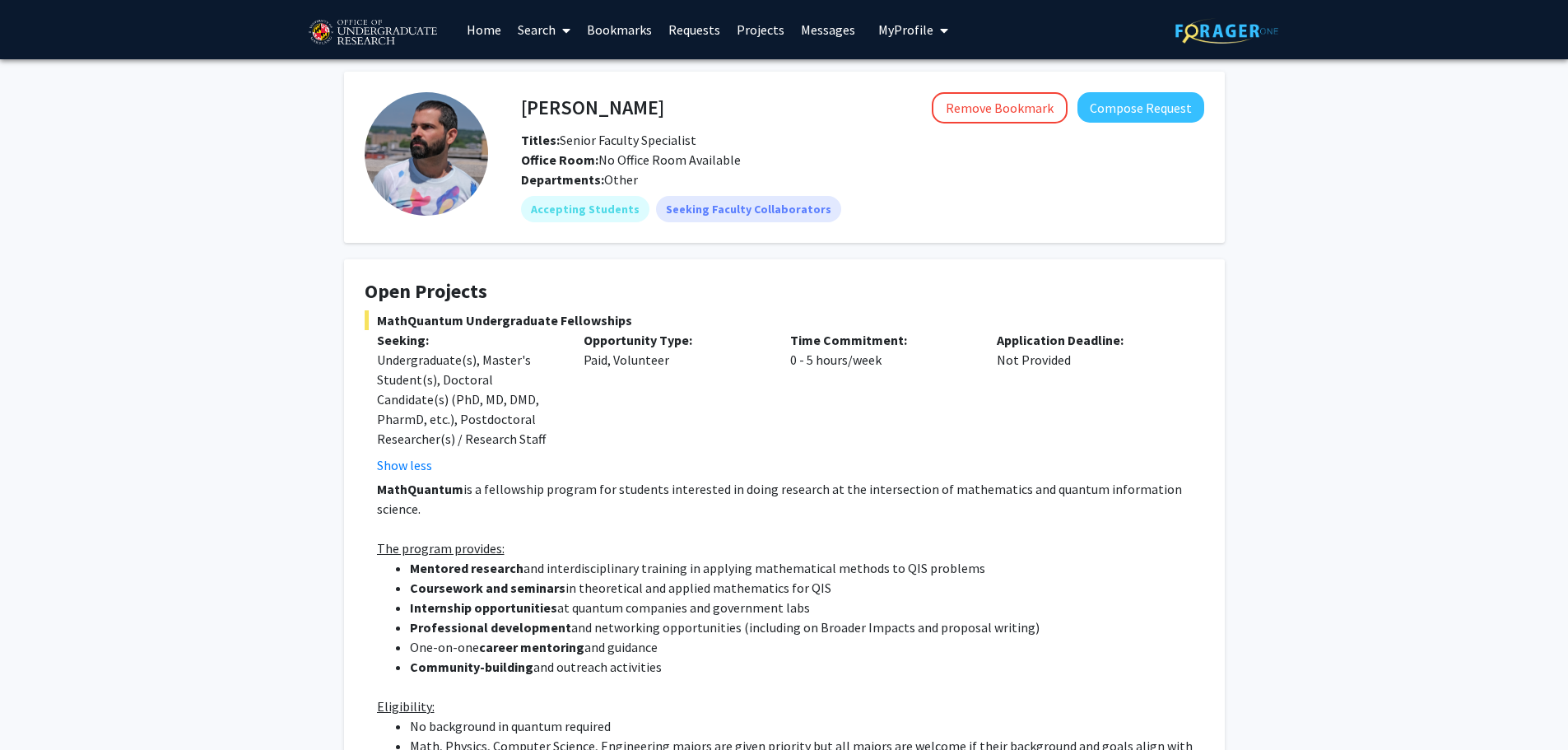
click at [494, 30] on link "Home" at bounding box center [484, 29] width 51 height 58
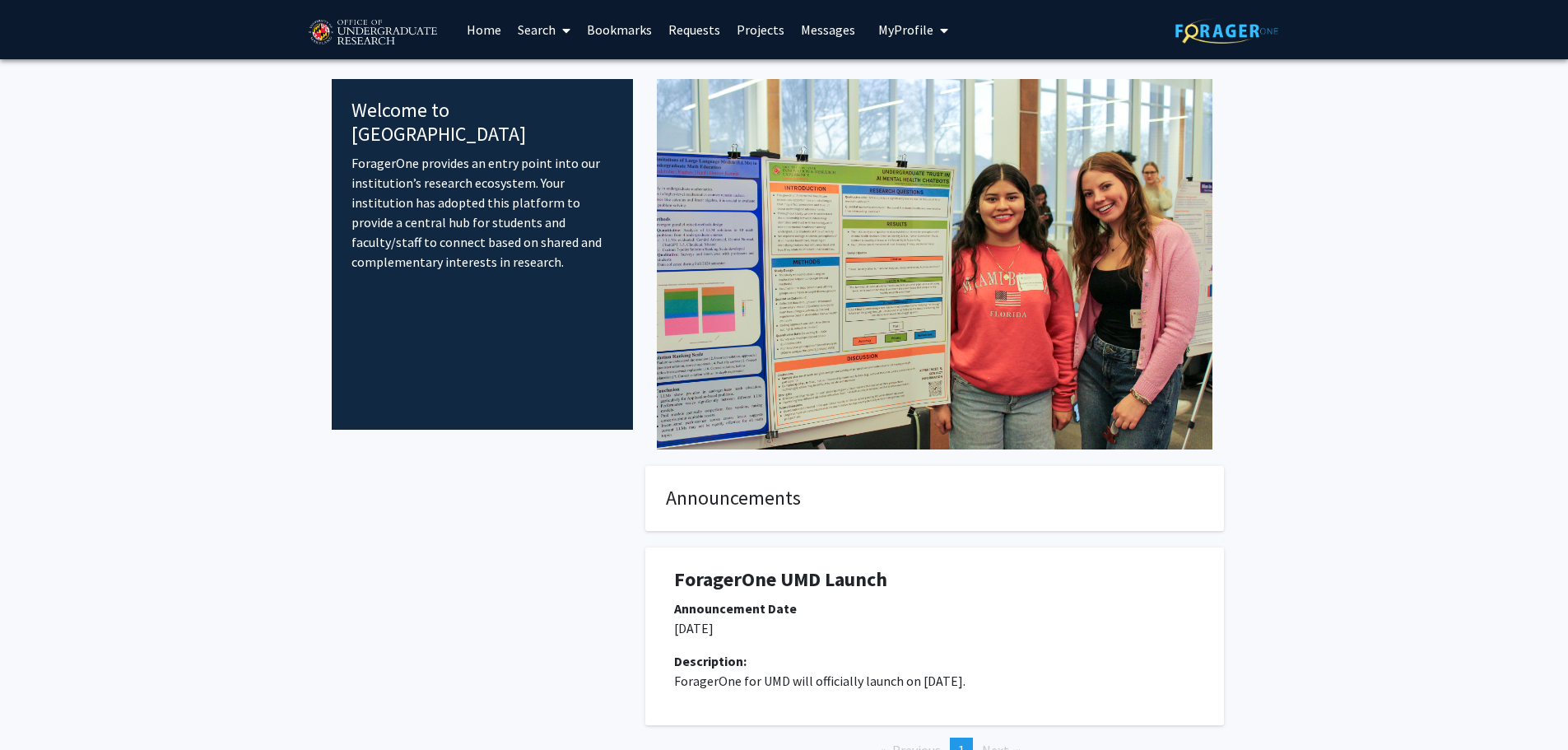
click at [923, 27] on span "My Profile" at bounding box center [906, 29] width 55 height 17
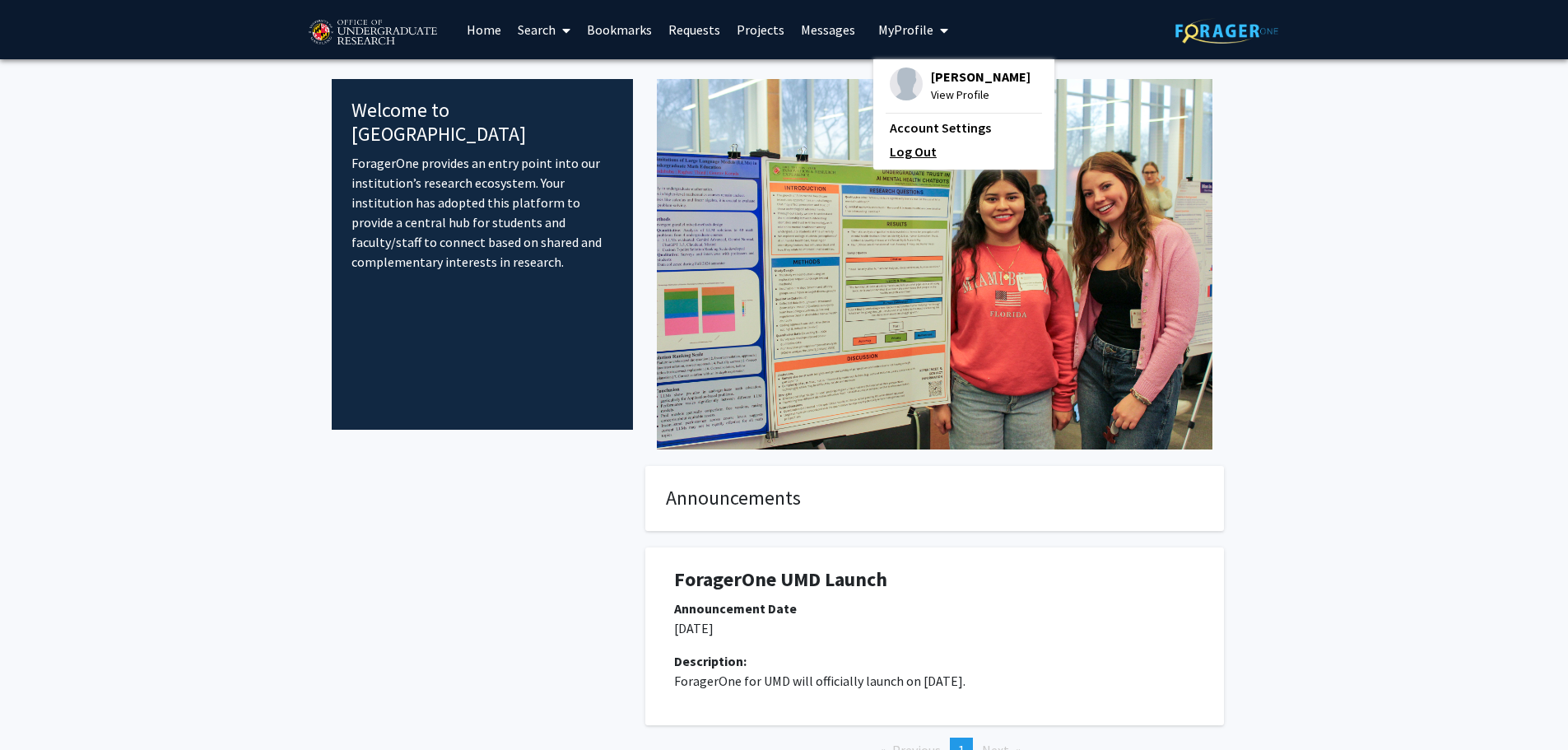
click at [906, 152] on link "Log Out" at bounding box center [963, 151] width 148 height 20
